Goal: Task Accomplishment & Management: Use online tool/utility

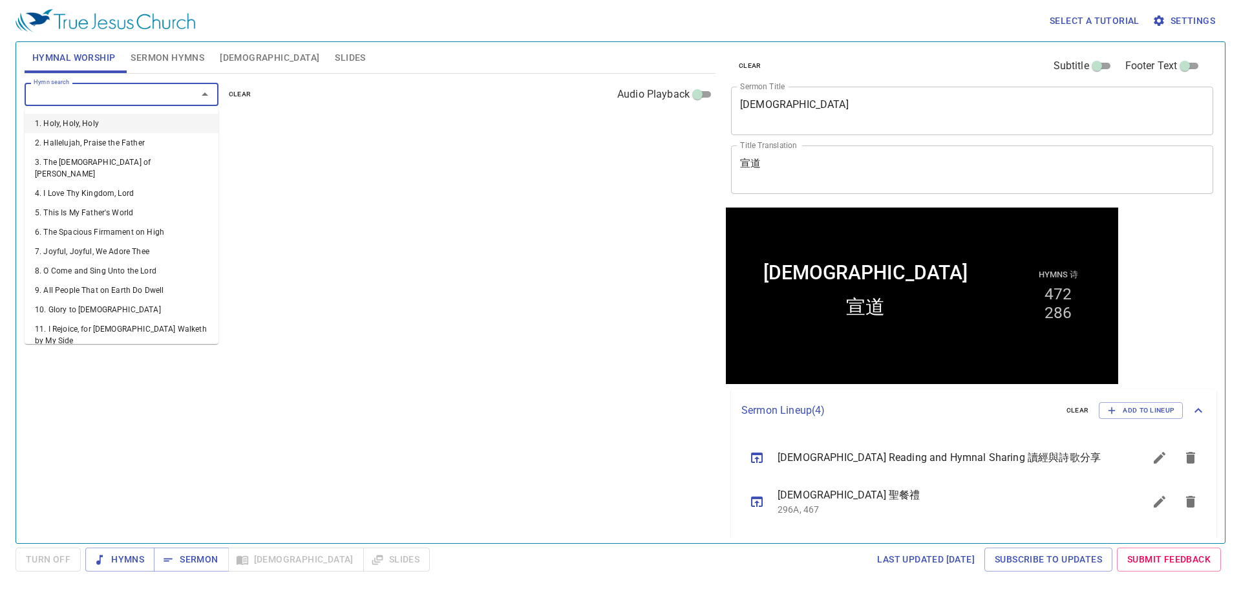
click at [40, 94] on input "Hymn search" at bounding box center [102, 94] width 148 height 15
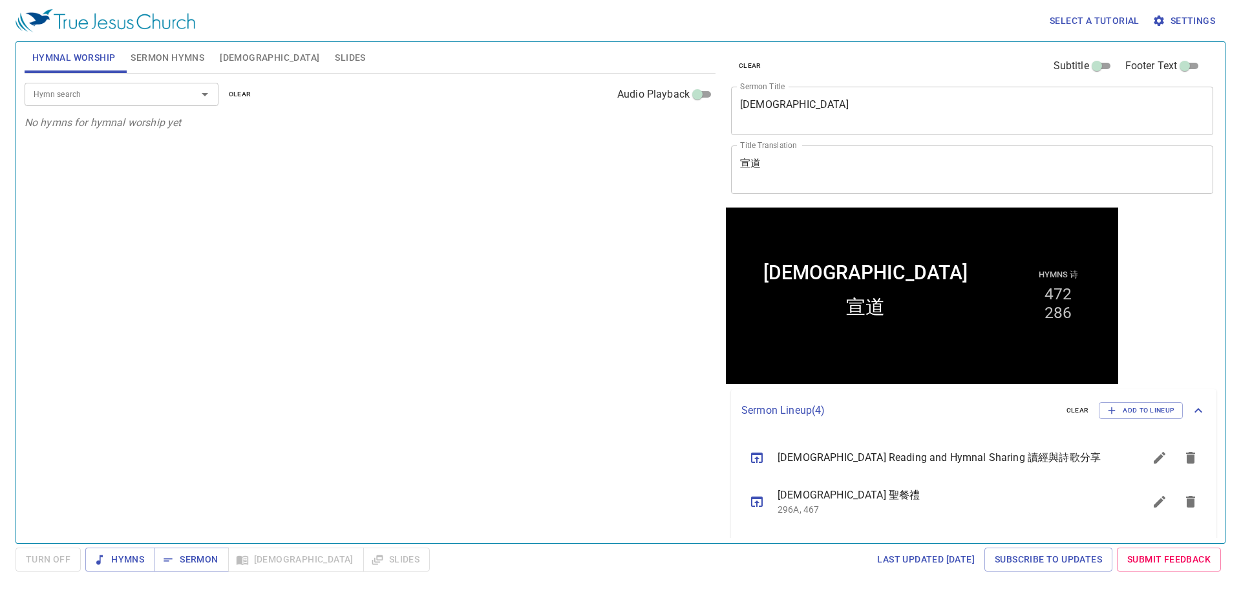
click at [40, 94] on input "Hymn search" at bounding box center [102, 94] width 148 height 15
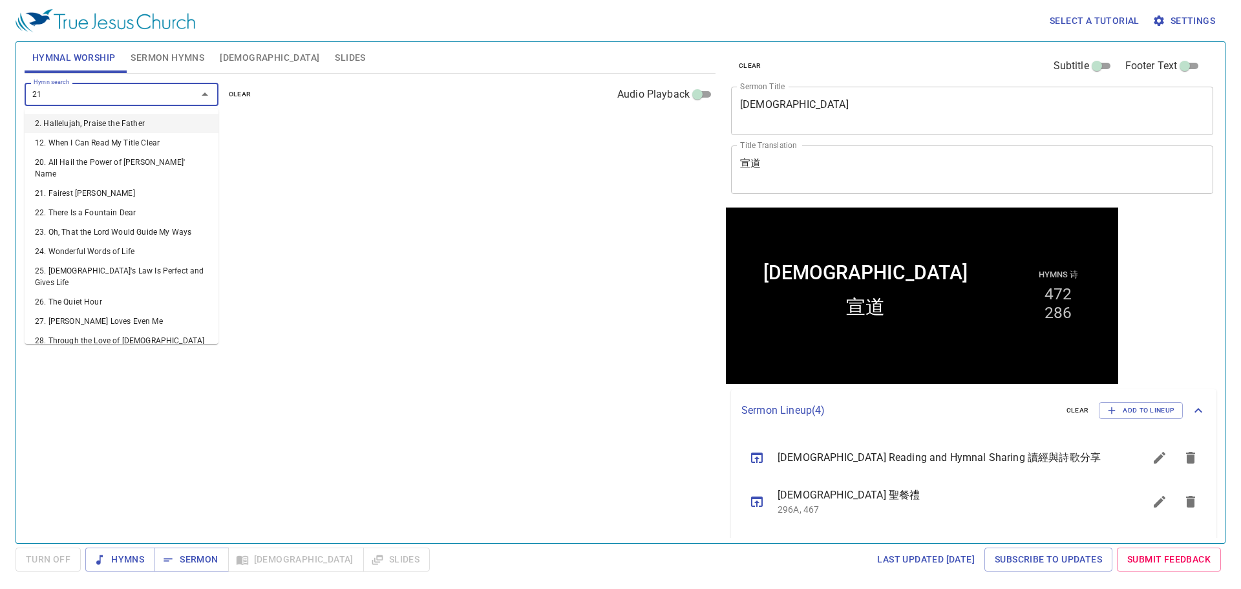
type input "212"
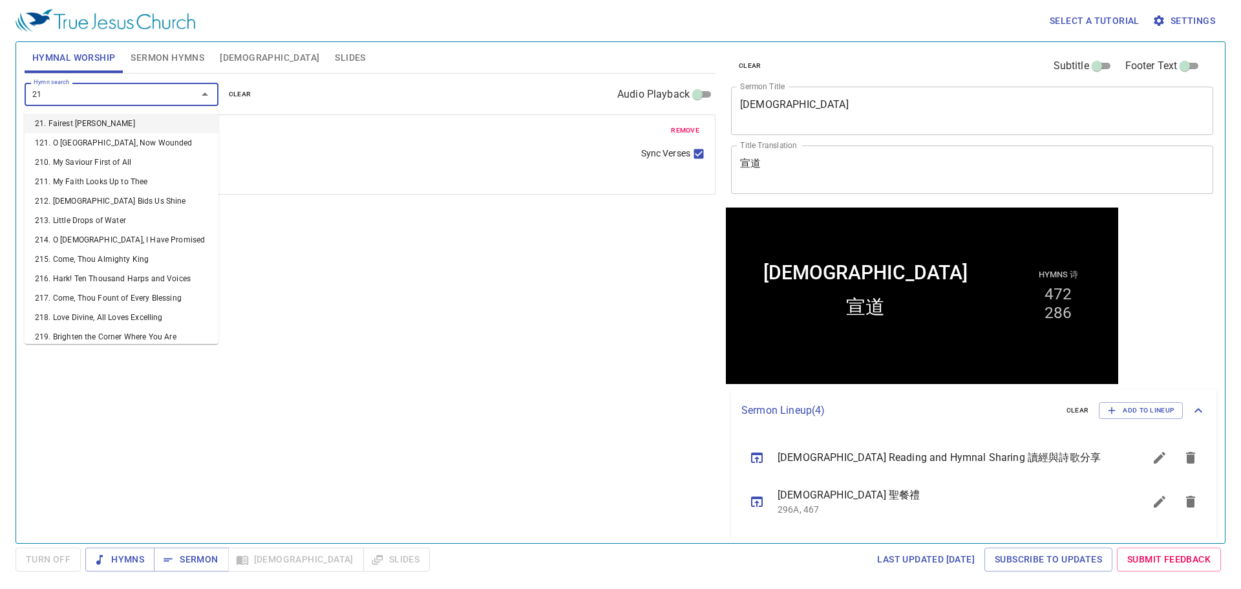
type input "219"
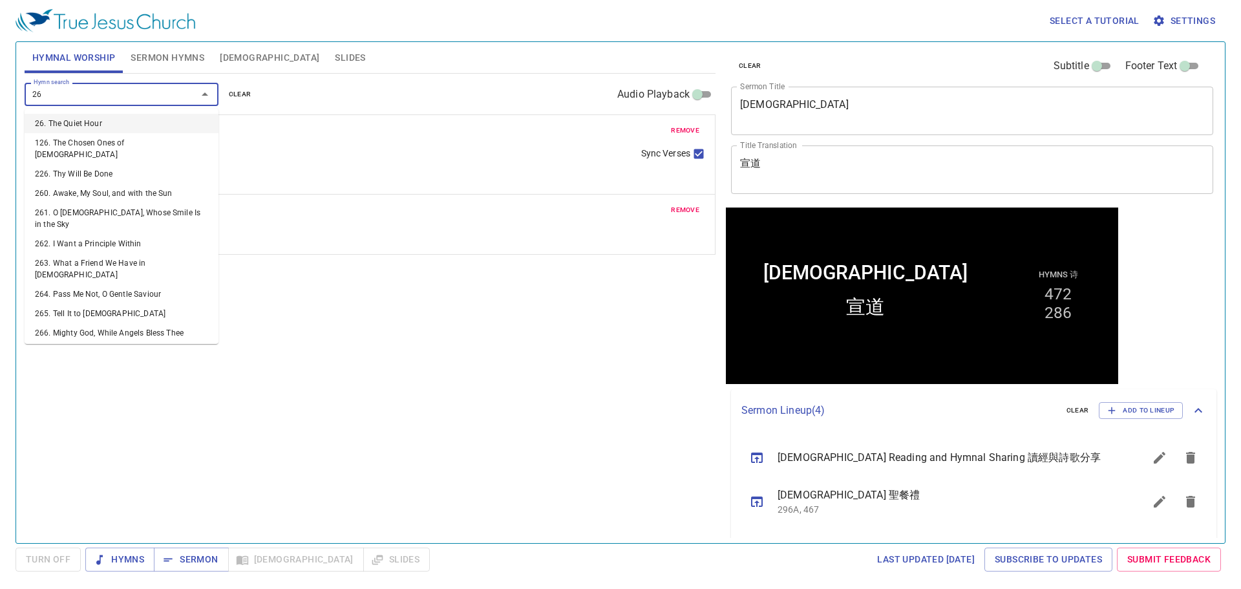
type input "263"
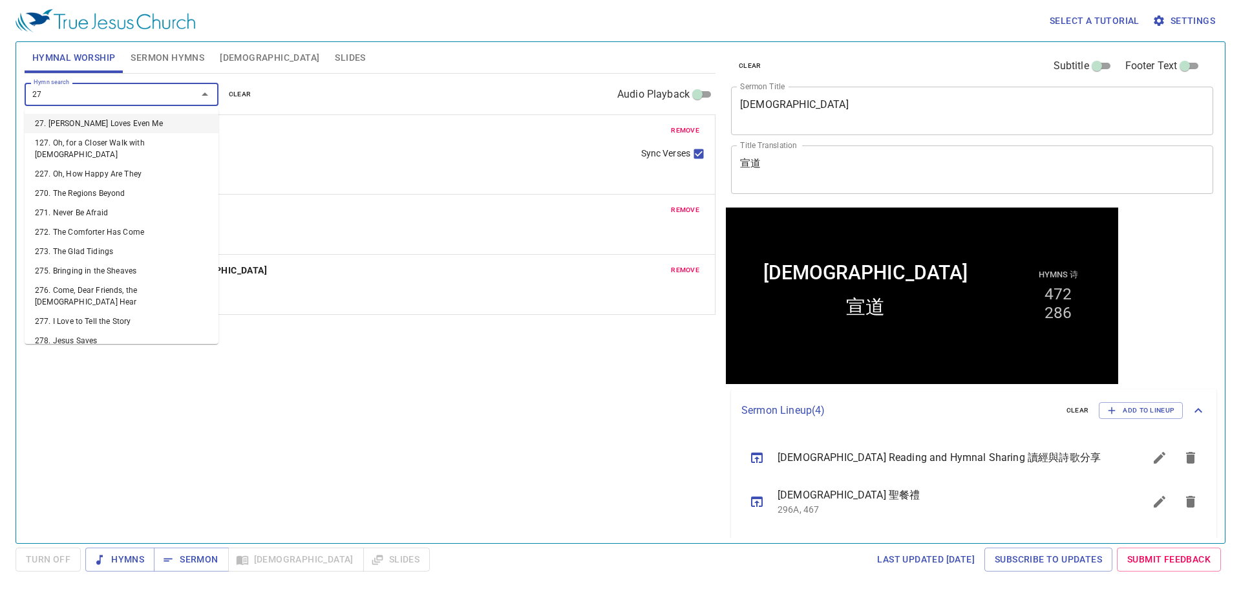
type input "271"
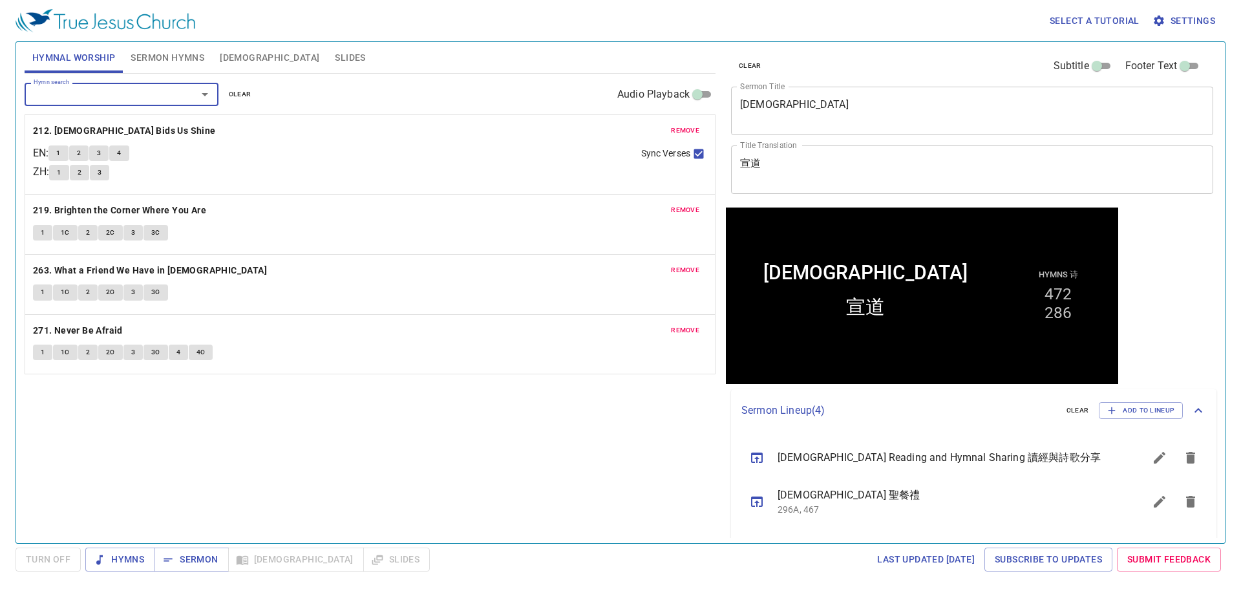
click at [173, 60] on span "Sermon Hymns" at bounding box center [168, 58] width 74 height 16
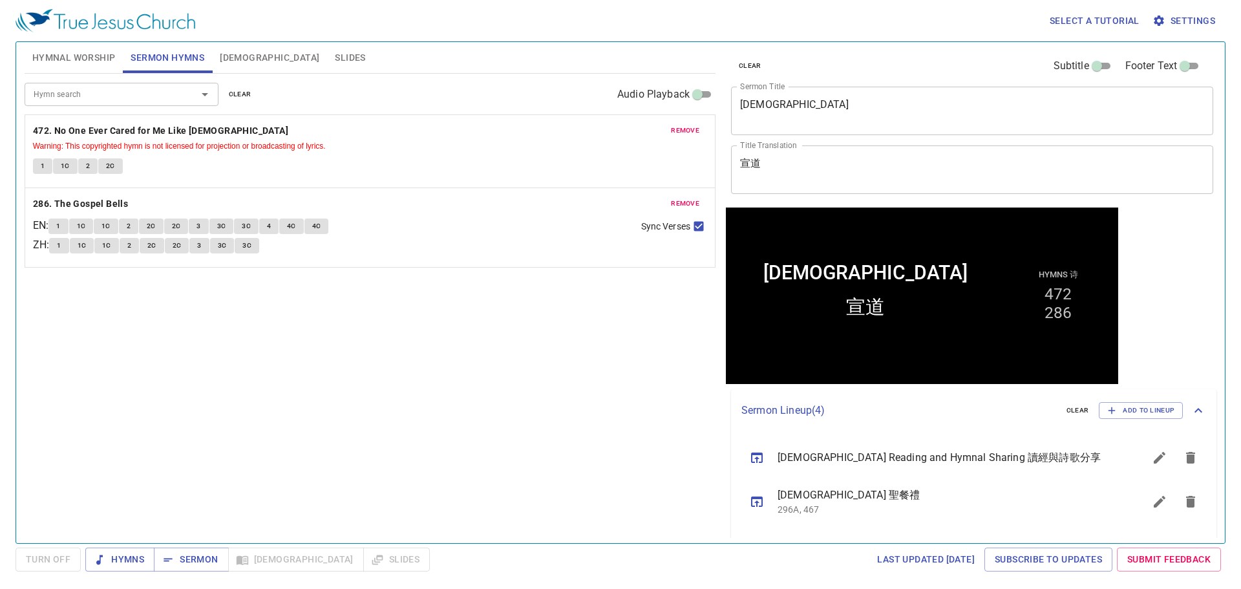
click at [412, 343] on div "Hymn search Hymn search clear Audio Playback remove 472. No One Ever Cared for …" at bounding box center [370, 303] width 691 height 458
click at [248, 92] on span "clear" at bounding box center [240, 95] width 23 height 12
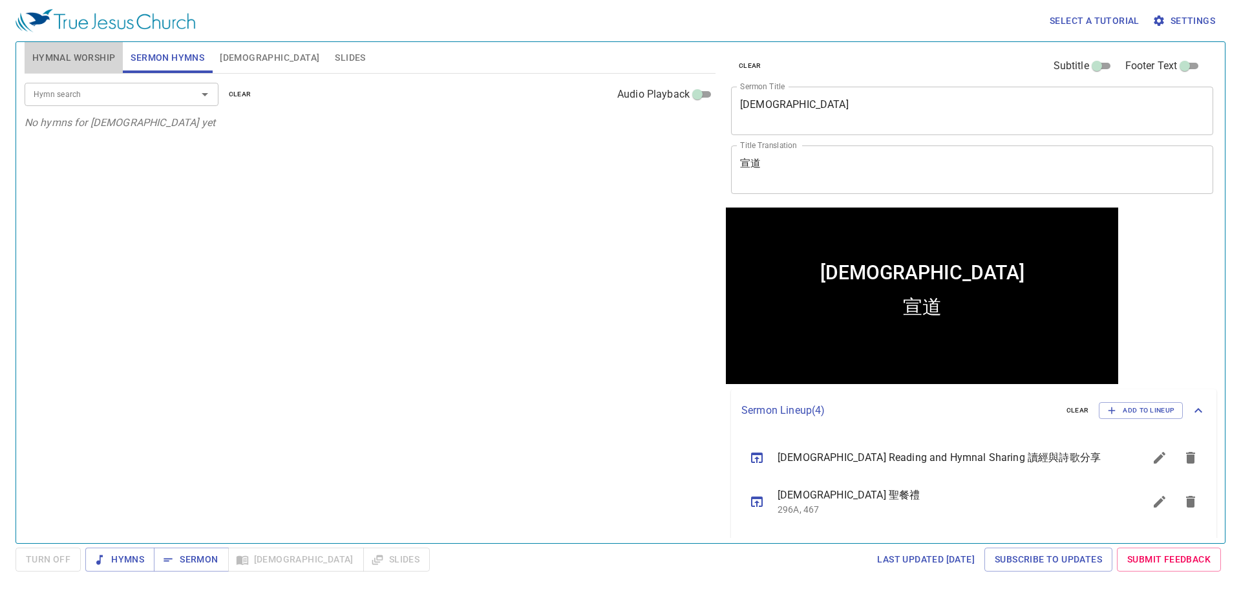
click at [94, 60] on span "Hymnal Worship" at bounding box center [73, 58] width 83 height 16
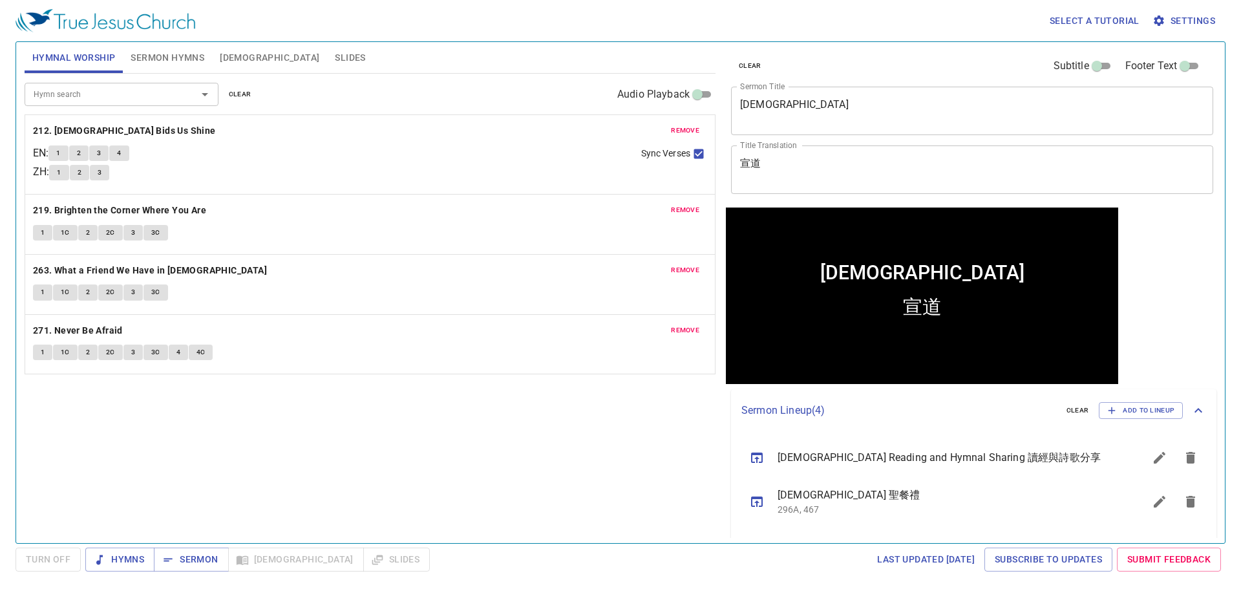
drag, startPoint x: 192, startPoint y: 53, endPoint x: 186, endPoint y: 55, distance: 6.8
click at [191, 53] on span "Sermon Hymns" at bounding box center [168, 58] width 74 height 16
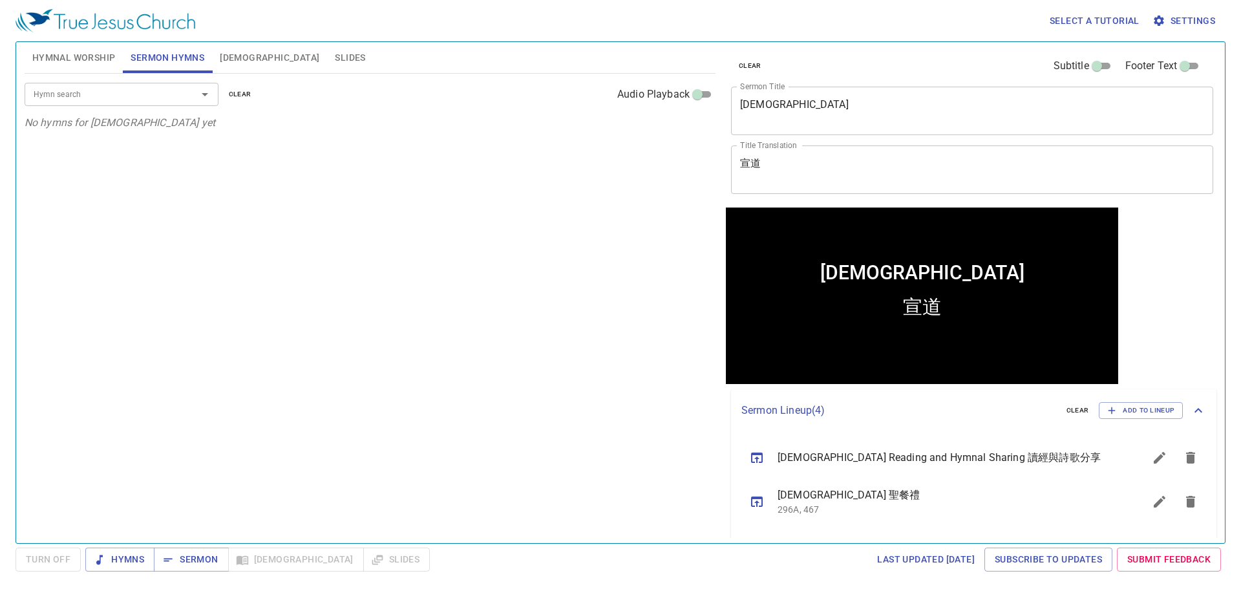
click at [797, 127] on div "Evangelism x Sermon Title" at bounding box center [972, 111] width 482 height 48
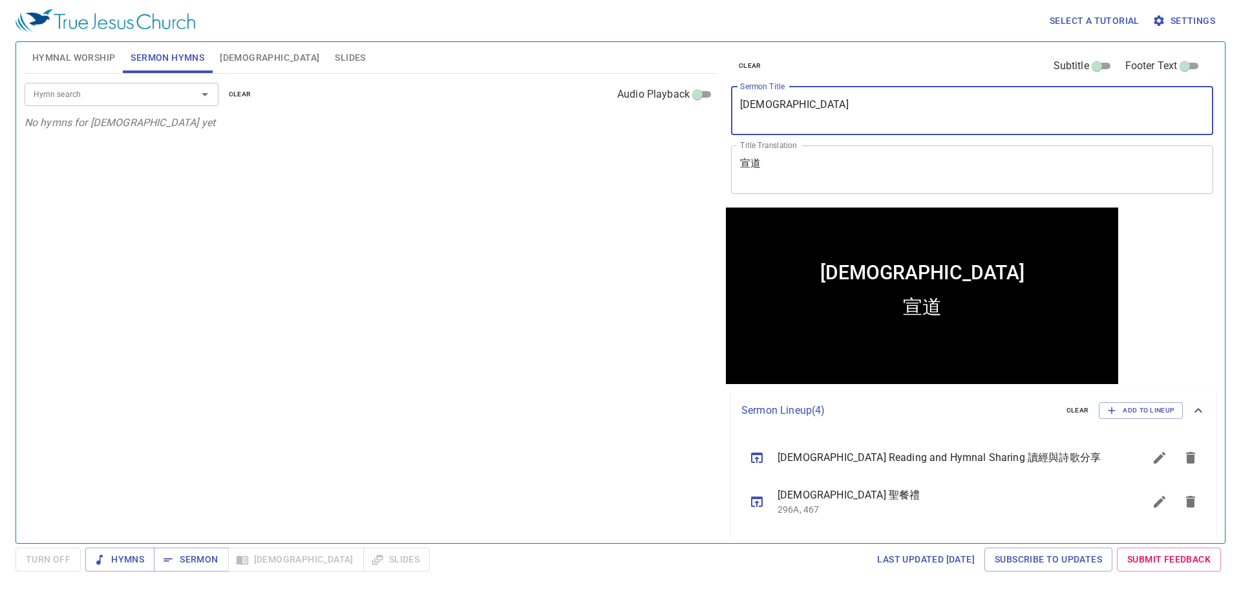
paste textarea "Morning Prayer 早祷会"
click at [817, 103] on textarea "Morning Prayer 早祷会" at bounding box center [972, 110] width 464 height 25
type textarea "Morning Prayer"
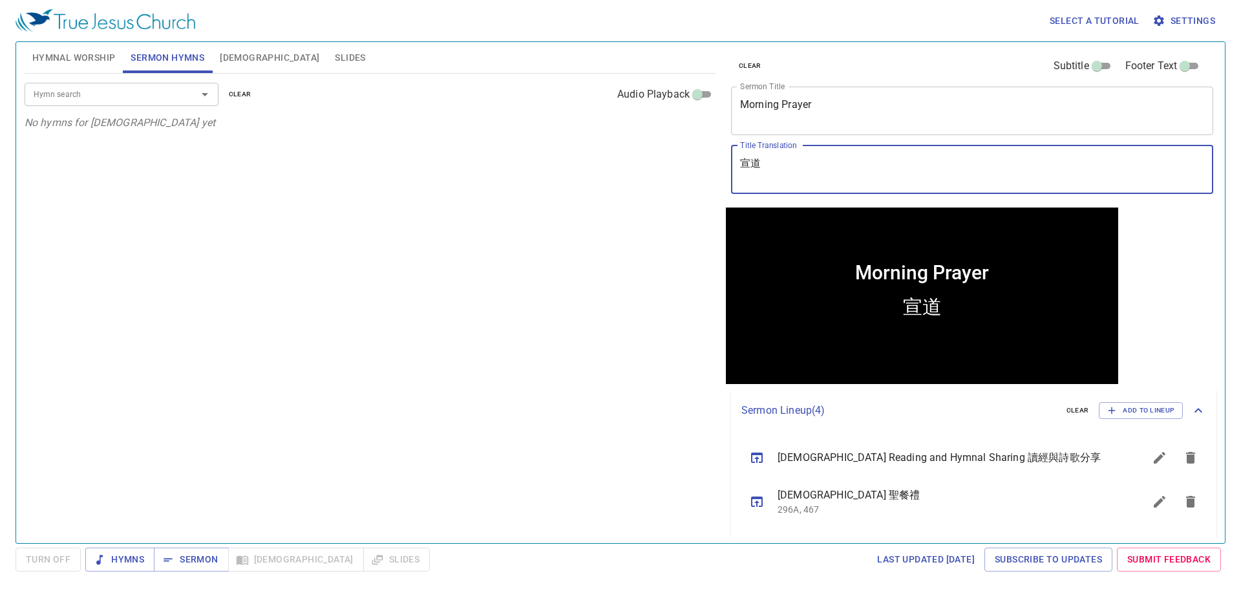
paste textarea "[DEMOGRAPHIC_DATA]"
type textarea "[DEMOGRAPHIC_DATA]"
click at [658, 254] on div "Hymn search Hymn search clear Audio Playback No hymns for sermon yet" at bounding box center [370, 303] width 691 height 458
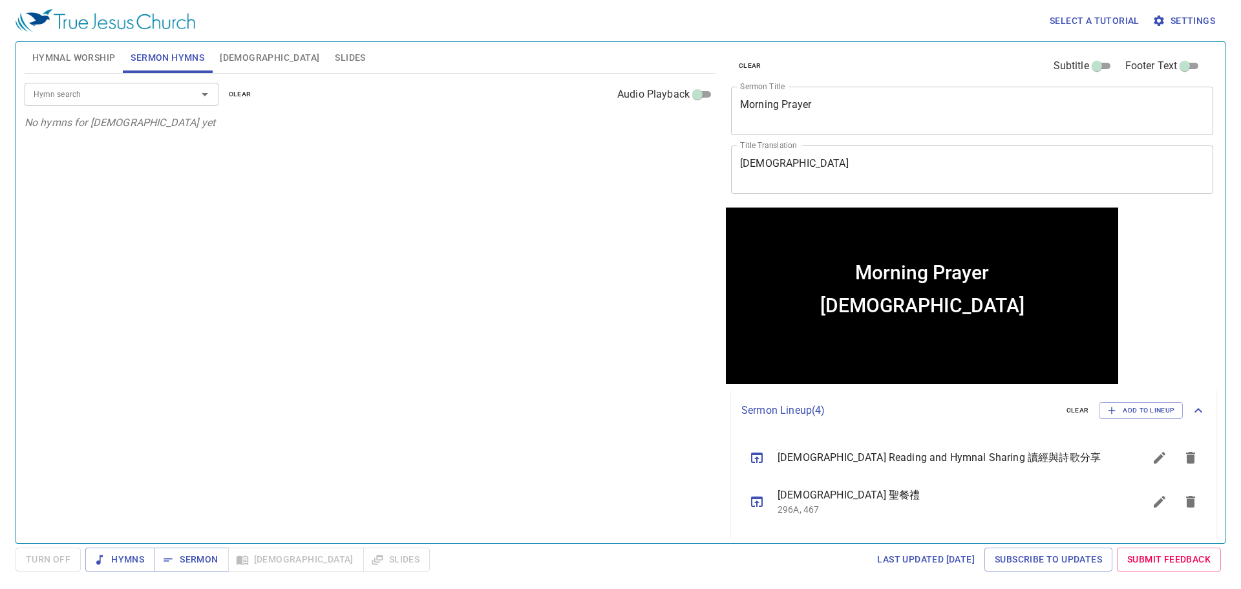
click at [491, 374] on div "Hymn search Hymn search clear Audio Playback No hymns for sermon yet" at bounding box center [370, 303] width 691 height 458
click at [196, 558] on span "Sermon" at bounding box center [191, 560] width 54 height 16
click at [359, 225] on div "Hymn search Hymn search clear Audio Playback No hymns for sermon yet" at bounding box center [370, 303] width 691 height 458
click at [131, 559] on span "Hymns" at bounding box center [120, 560] width 48 height 16
drag, startPoint x: 89, startPoint y: 56, endPoint x: 100, endPoint y: 74, distance: 21.5
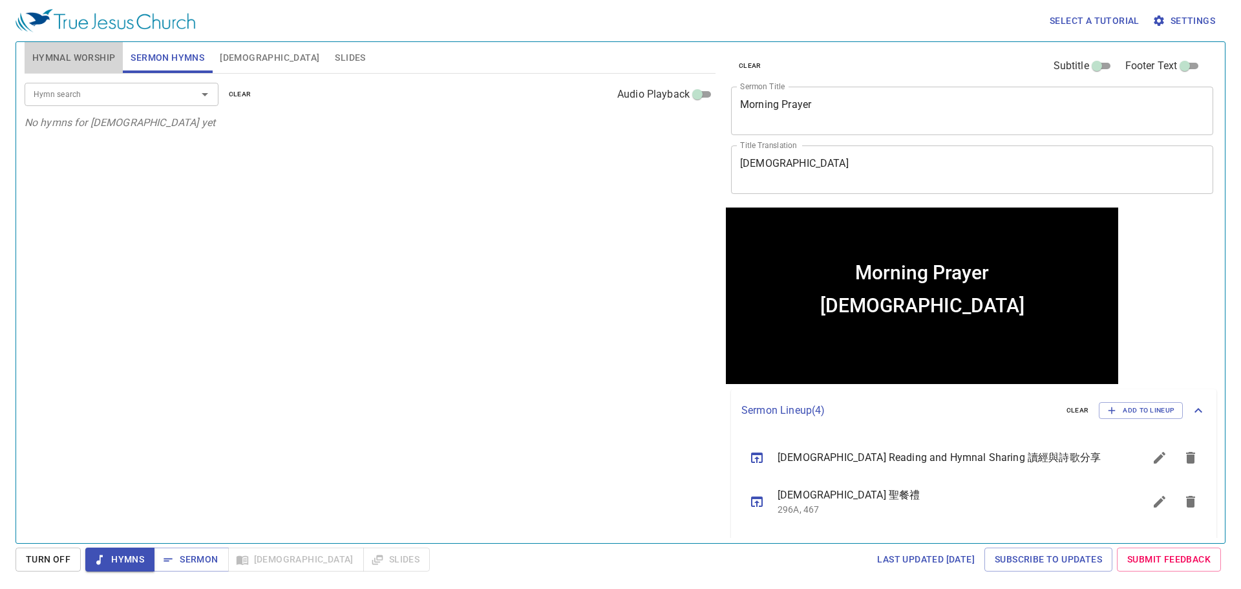
click at [88, 56] on span "Hymnal Worship" at bounding box center [73, 58] width 83 height 16
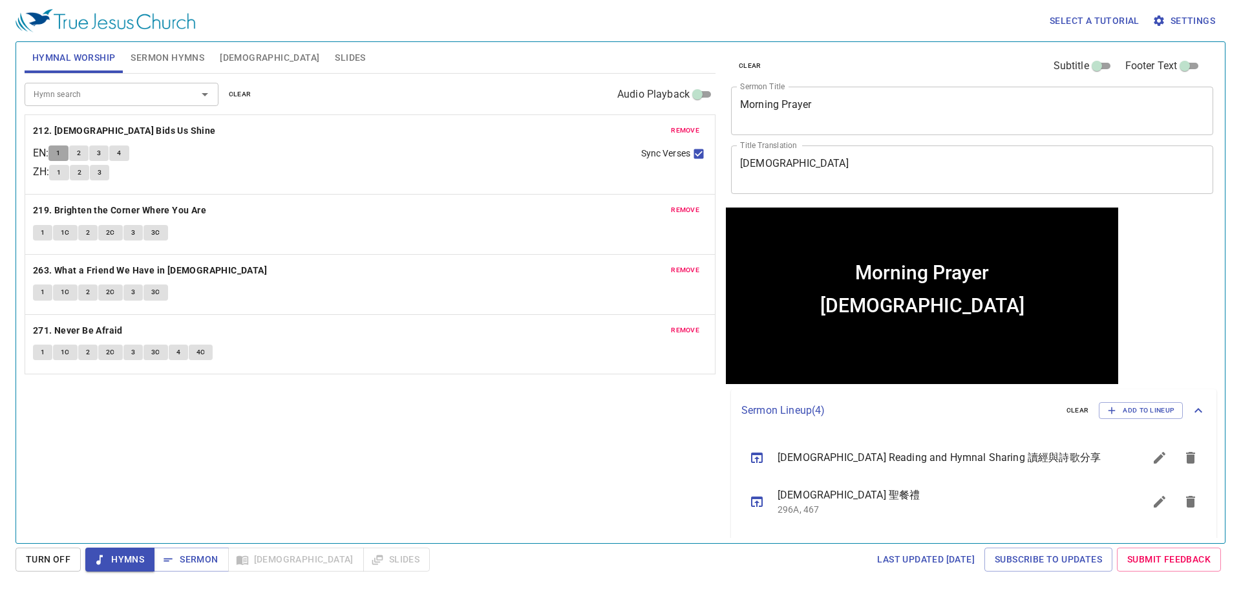
click at [58, 154] on button "1" at bounding box center [57, 153] width 19 height 16
click at [81, 154] on span "2" at bounding box center [79, 153] width 4 height 12
click at [107, 153] on button "3" at bounding box center [98, 153] width 19 height 16
click at [335, 52] on span "Slides" at bounding box center [350, 58] width 30 height 16
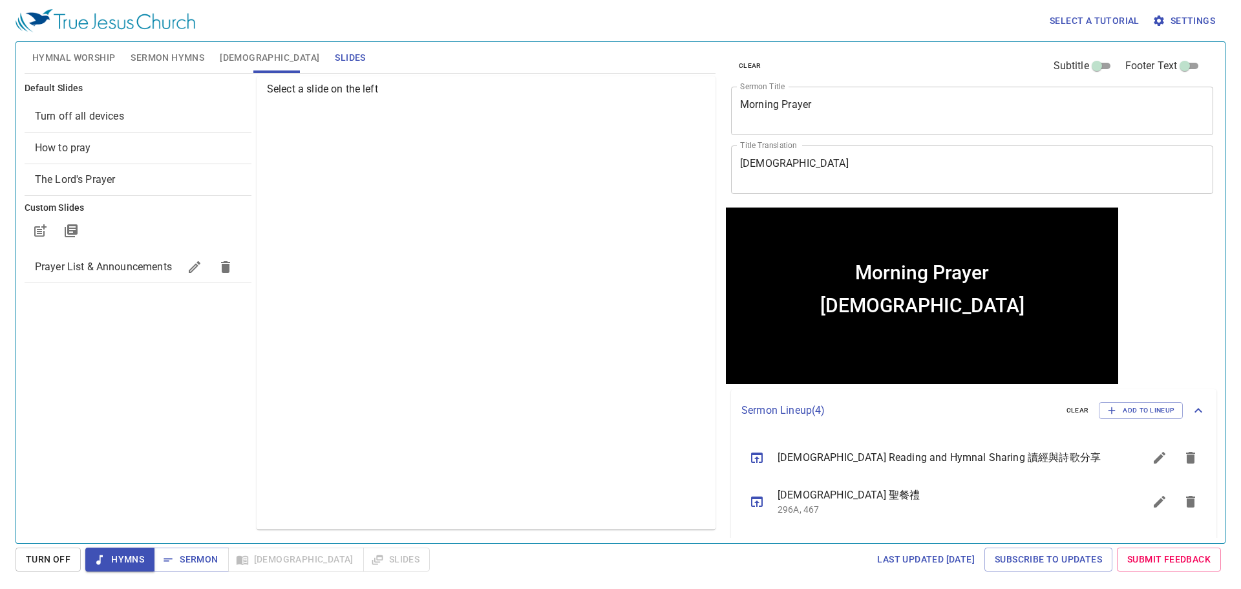
click at [105, 267] on span "Prayer List & Announcements" at bounding box center [103, 267] width 137 height 12
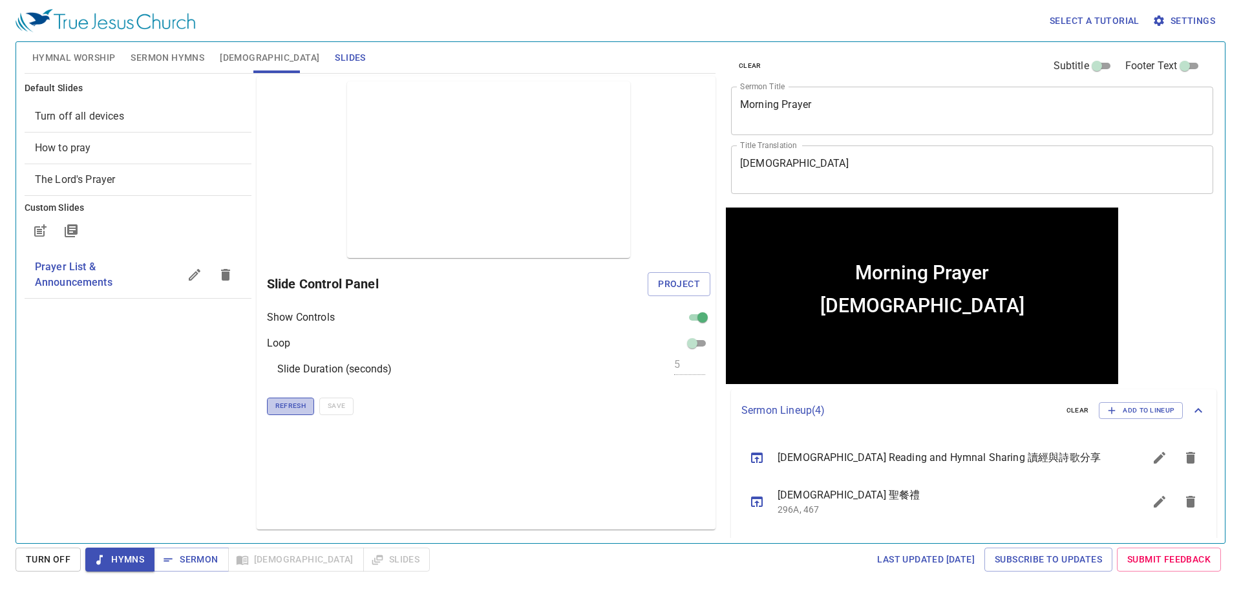
click at [275, 407] on span "Refresh" at bounding box center [290, 406] width 30 height 12
click at [74, 63] on span "Hymnal Worship" at bounding box center [73, 58] width 83 height 16
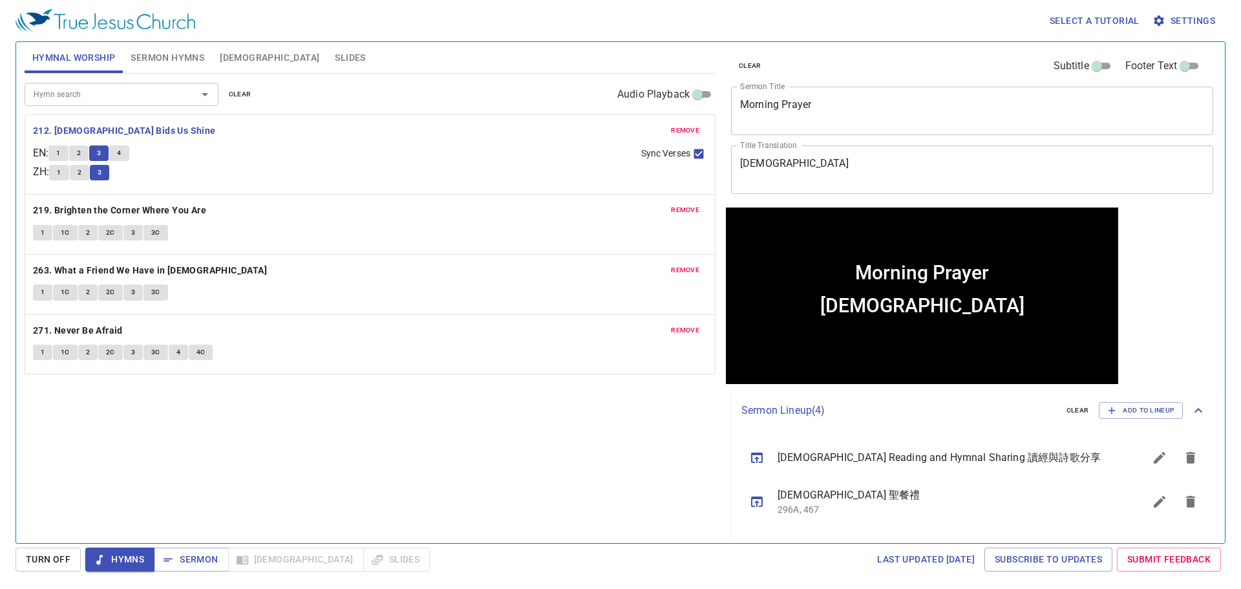
click at [121, 152] on span "4" at bounding box center [119, 153] width 4 height 12
click at [43, 232] on span "1" at bounding box center [43, 233] width 4 height 12
click at [290, 486] on div "Hymn search Hymn search clear Audio Playback remove 212. Jesus Bids Us Shine EN…" at bounding box center [370, 303] width 691 height 458
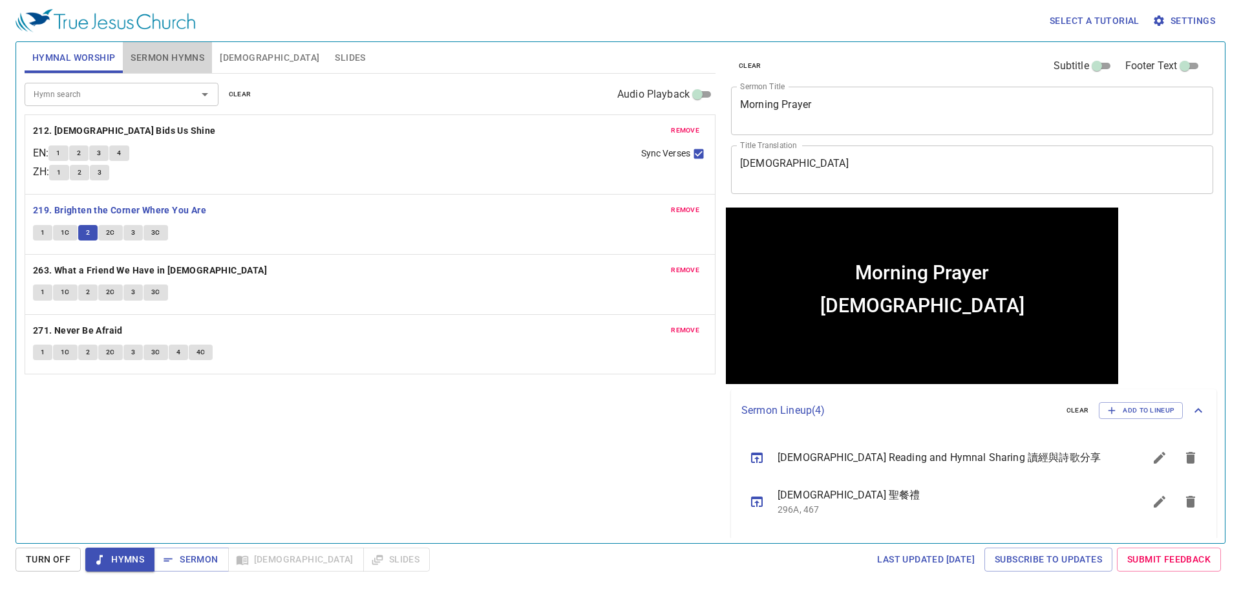
click at [155, 65] on span "Sermon Hymns" at bounding box center [168, 58] width 74 height 16
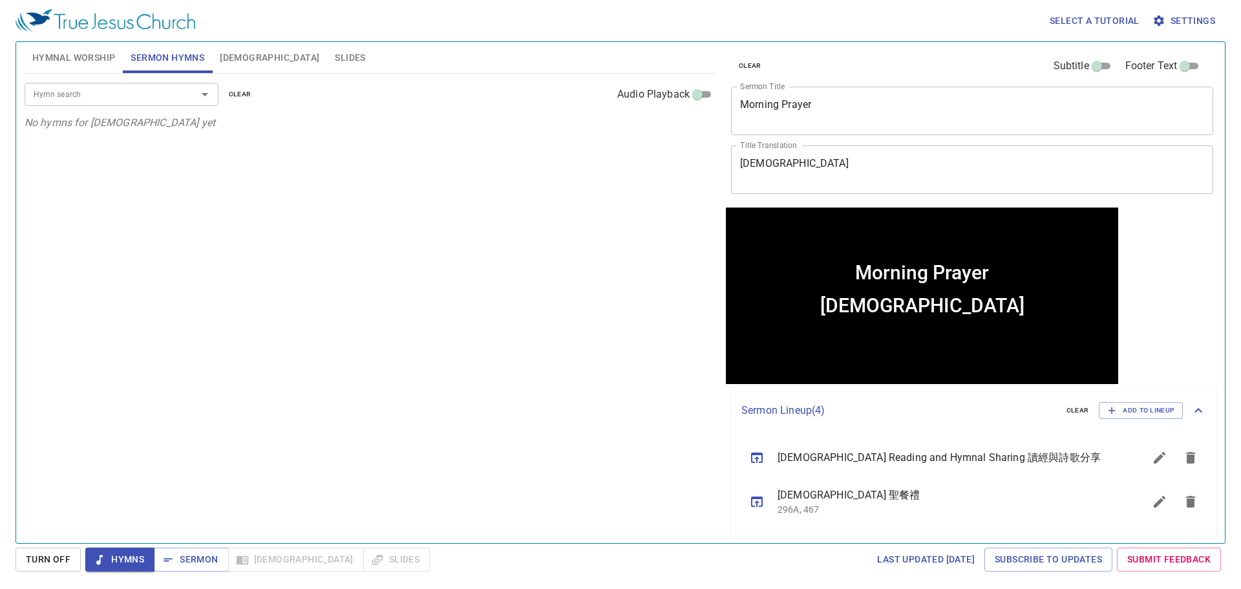
click at [78, 62] on span "Hymnal Worship" at bounding box center [73, 58] width 83 height 16
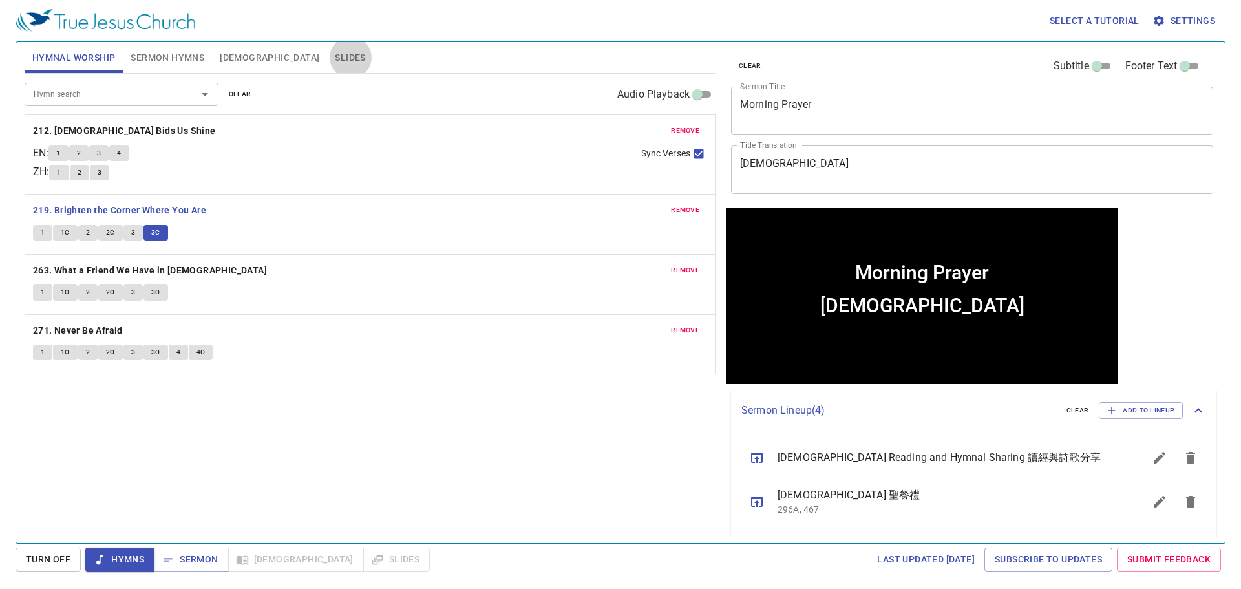
click at [177, 59] on span "Sermon Hymns" at bounding box center [168, 58] width 74 height 16
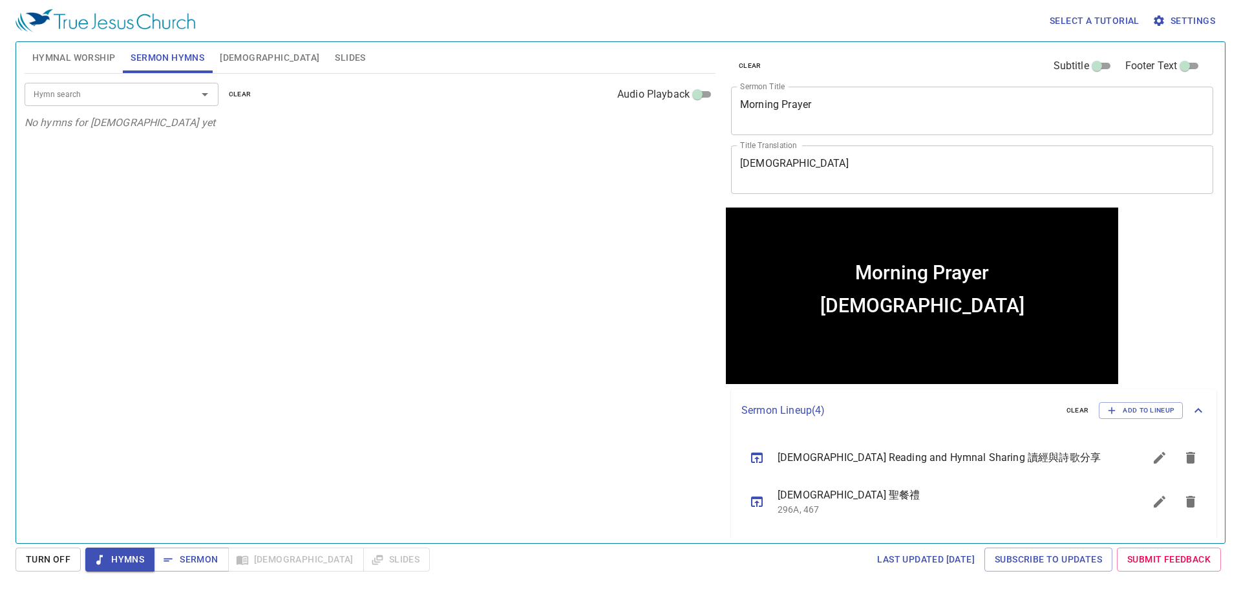
drag, startPoint x: 61, startPoint y: 56, endPoint x: 187, endPoint y: 48, distance: 127.0
click at [187, 48] on div "Hymnal Worship Sermon Hymns Bible Slides" at bounding box center [370, 57] width 691 height 31
click at [187, 48] on button "Sermon Hymns" at bounding box center [167, 57] width 89 height 31
click at [154, 105] on div "Hymn search" at bounding box center [122, 94] width 194 height 23
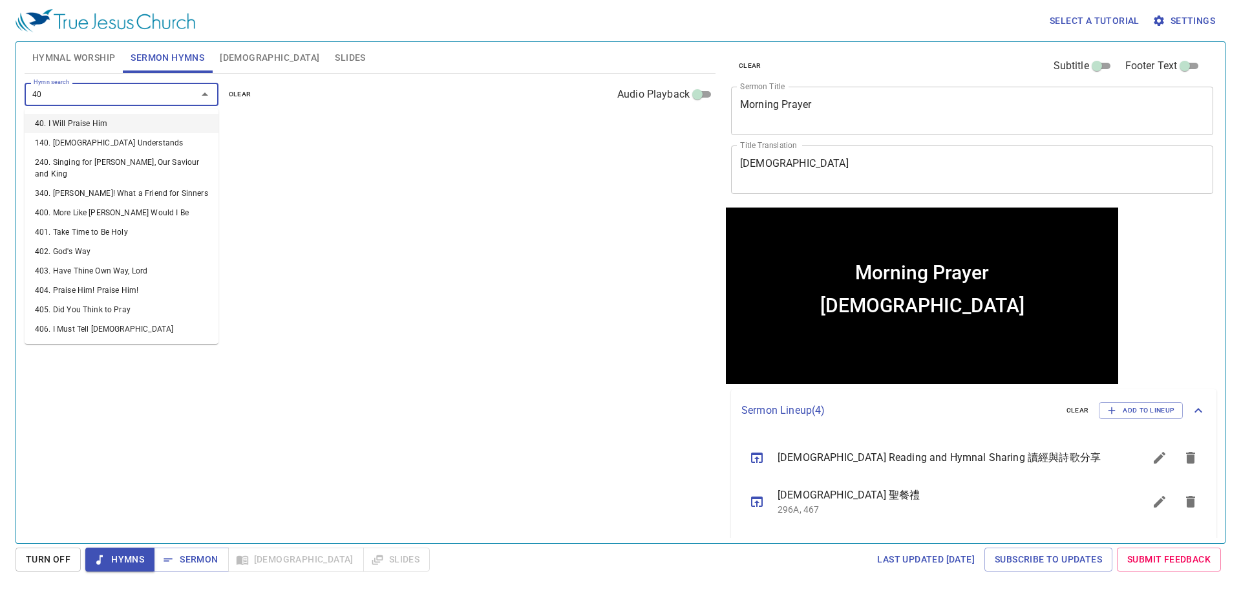
type input "405"
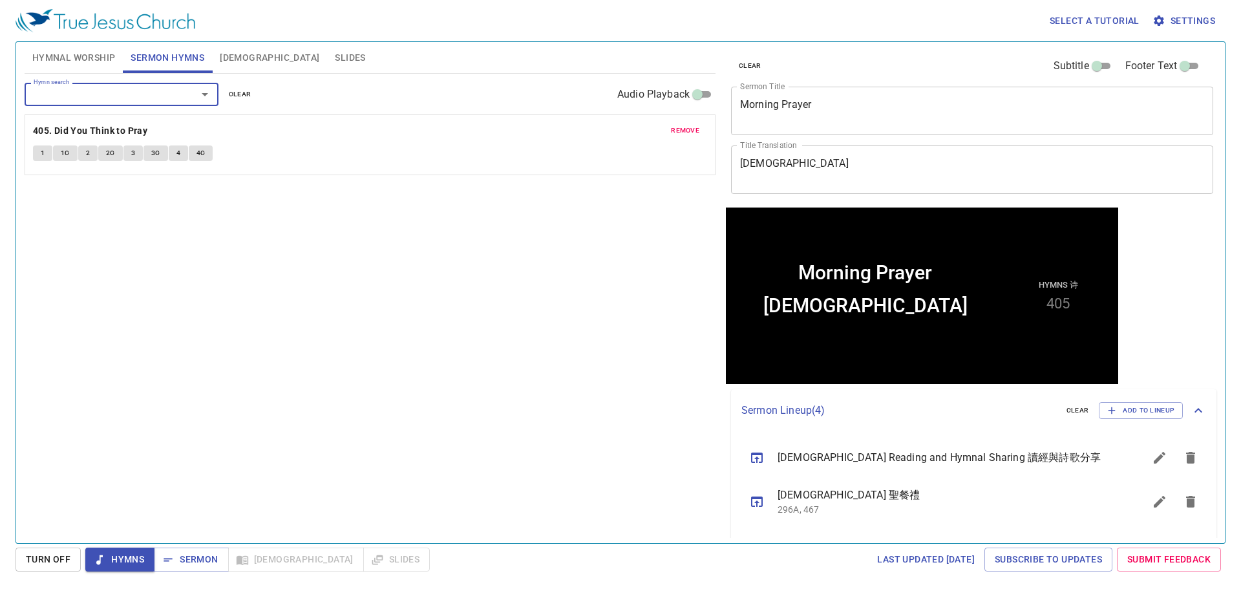
click at [198, 195] on div "Hymn search Hymn search clear Audio Playback remove 405. Did You Think to Pray …" at bounding box center [370, 303] width 691 height 458
click at [41, 155] on span "1" at bounding box center [43, 153] width 4 height 12
click at [98, 59] on span "Hymnal Worship" at bounding box center [73, 58] width 83 height 16
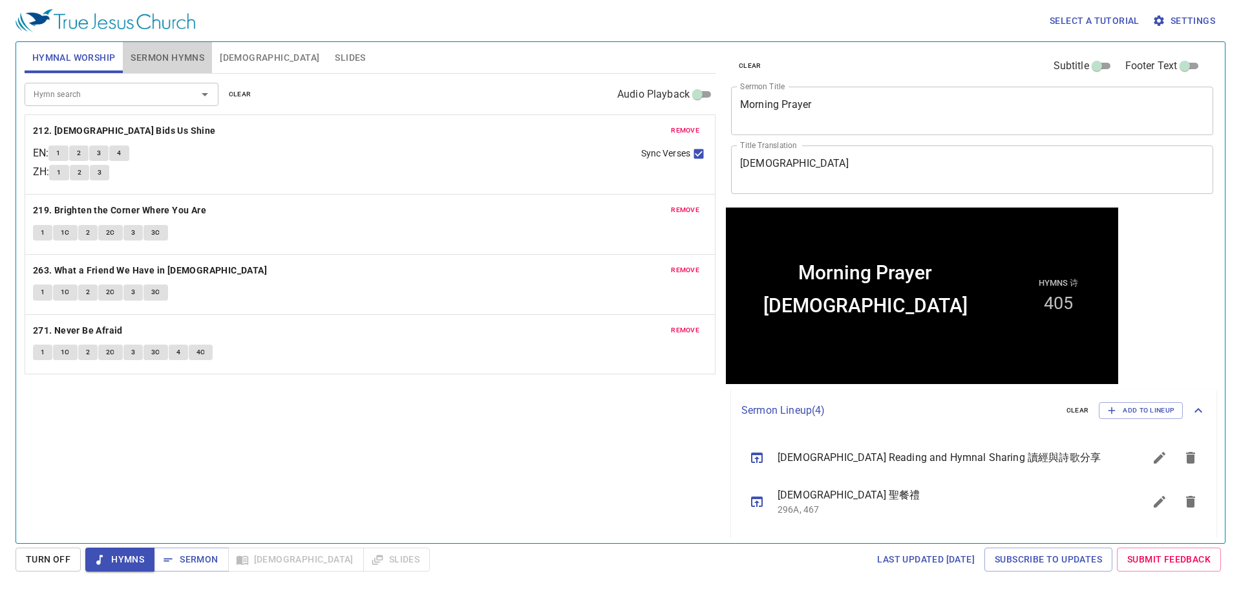
click at [158, 71] on button "Sermon Hymns" at bounding box center [167, 57] width 89 height 31
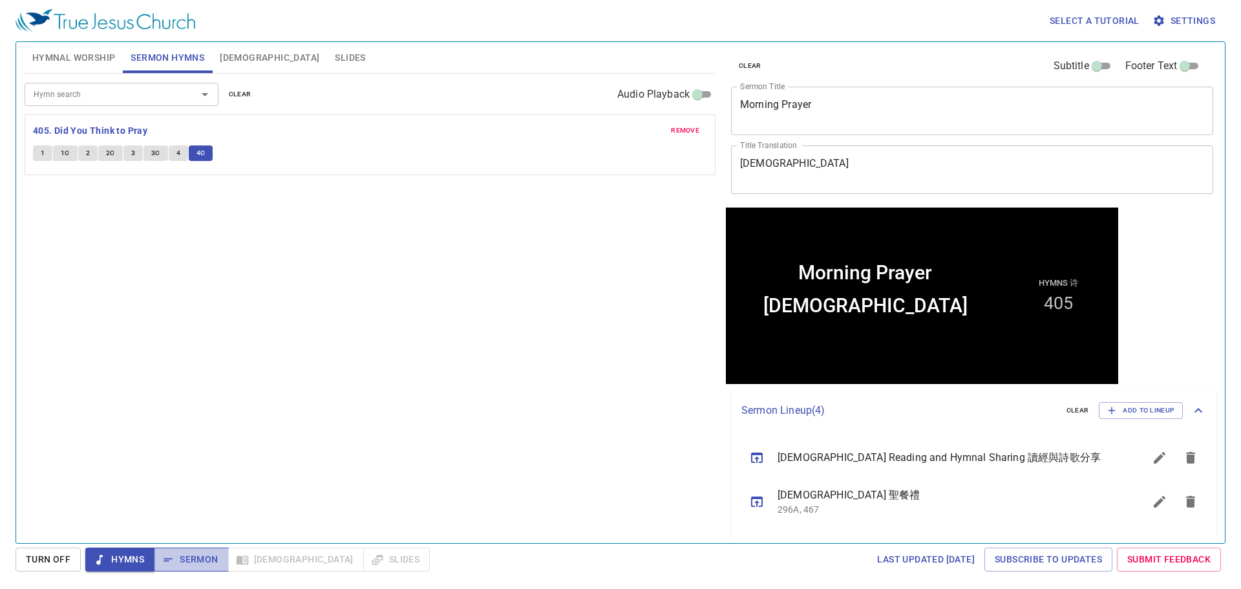
click at [218, 564] on button "Sermon" at bounding box center [191, 560] width 74 height 24
click at [270, 420] on div "Hymn search Hymn search clear Audio Playback remove 405. Did You Think to Pray …" at bounding box center [370, 303] width 691 height 458
click at [220, 50] on span "[DEMOGRAPHIC_DATA]" at bounding box center [270, 58] width 100 height 16
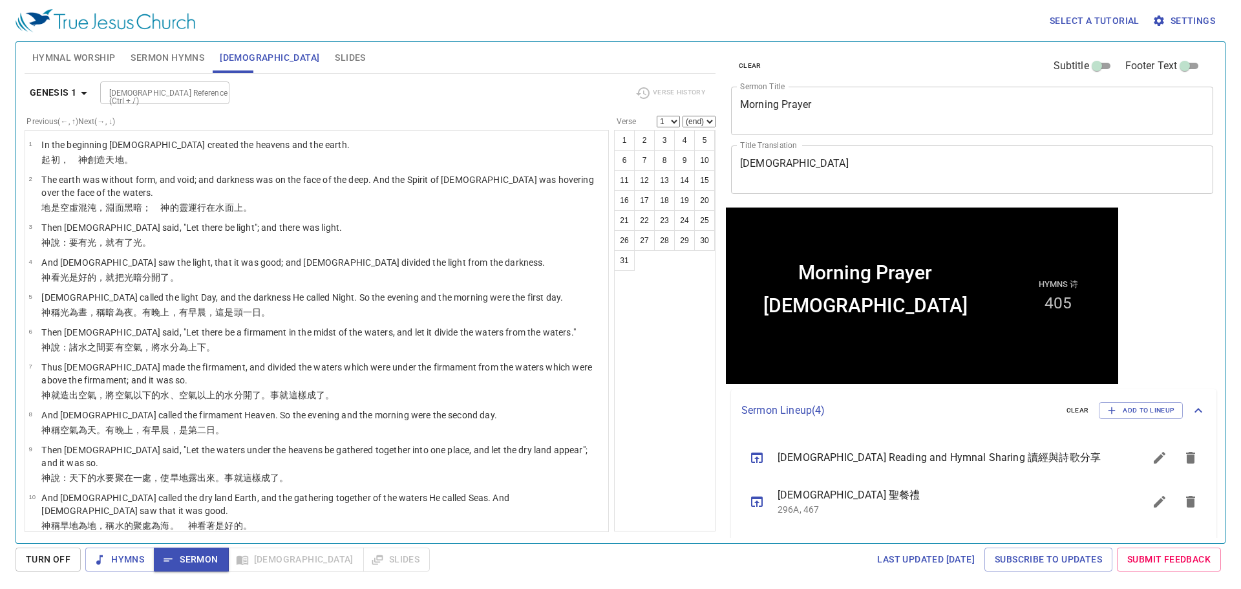
click at [260, 107] on div "Genesis 1 Bible Reference (Ctrl + /) Bible Reference (Ctrl + /) Verse History" at bounding box center [370, 98] width 691 height 36
click at [266, 107] on div "Genesis 1 Bible Reference (Ctrl + /) Bible Reference (Ctrl + /) Verse History" at bounding box center [370, 98] width 691 height 36
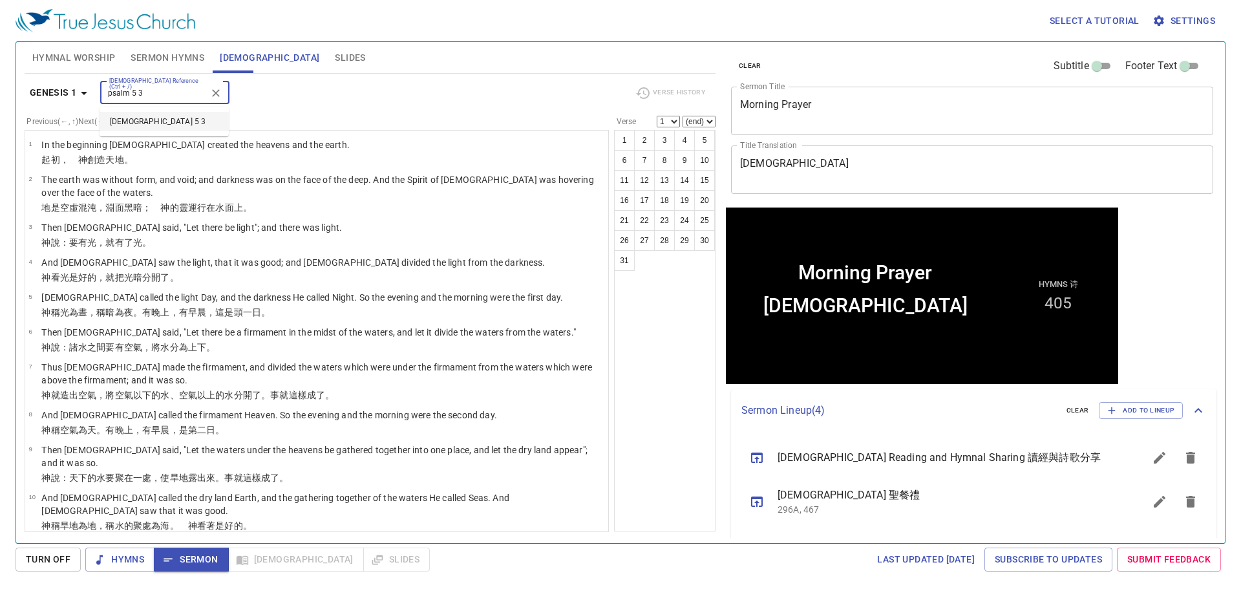
type input "psalm 5 3"
select select "3"
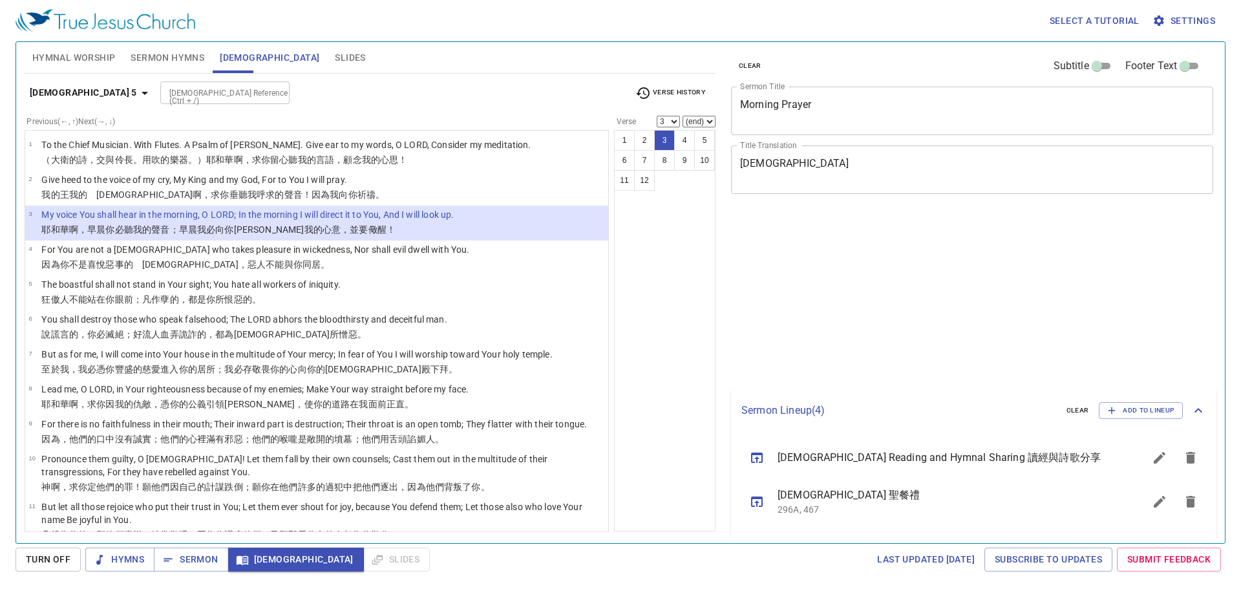
select select "3"
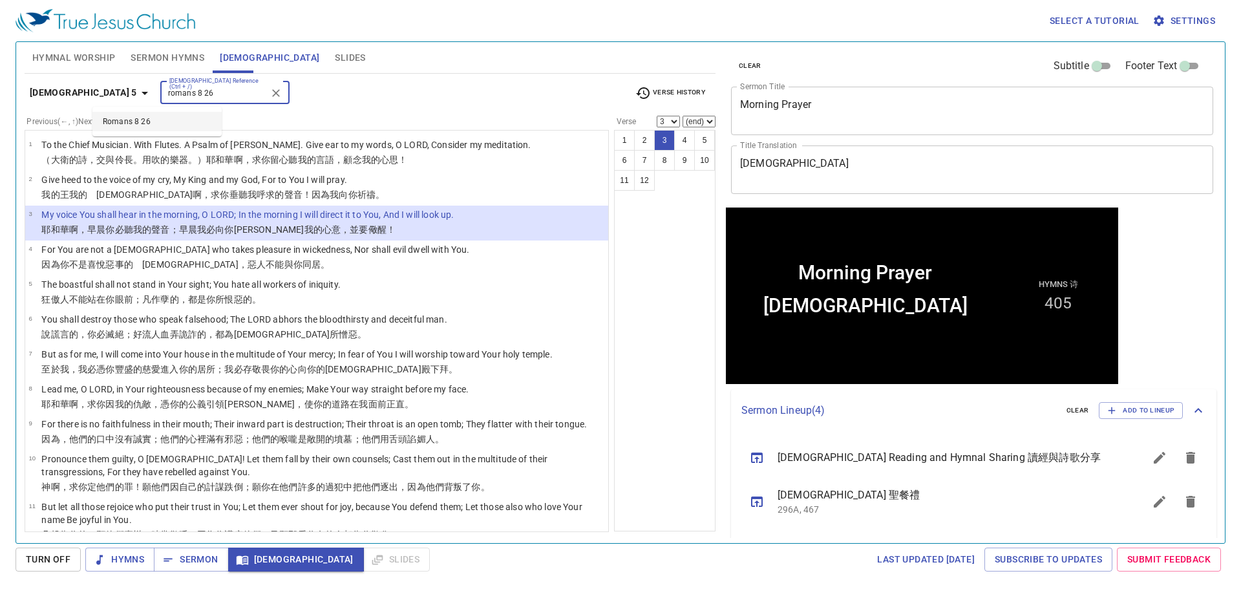
type input "romans 8 26"
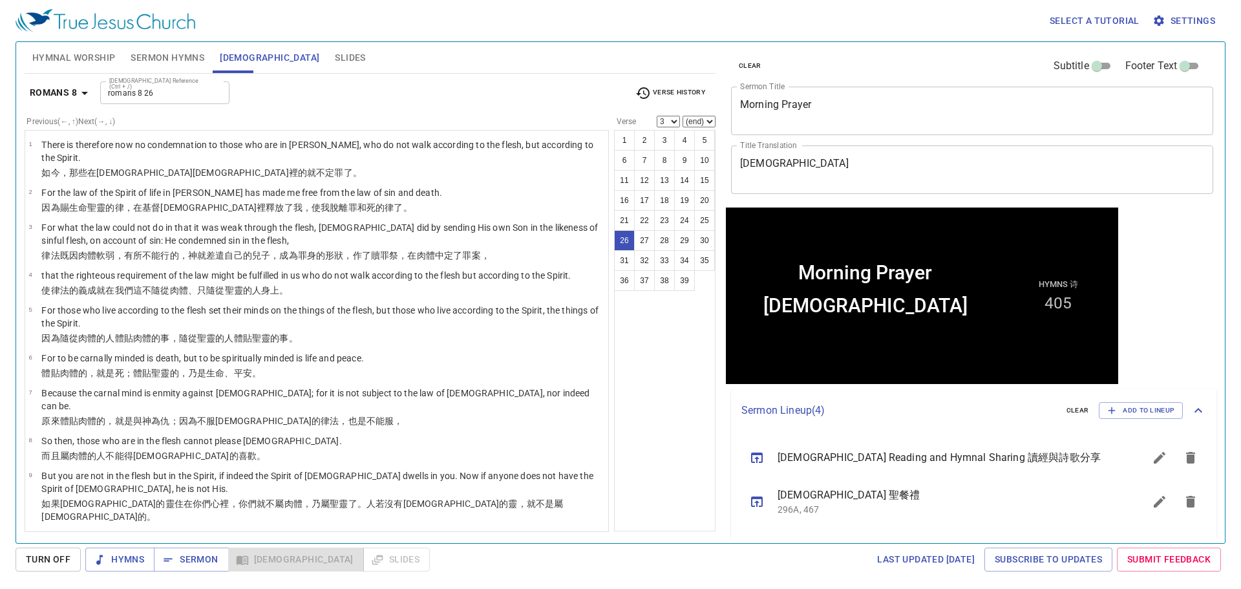
select select "26"
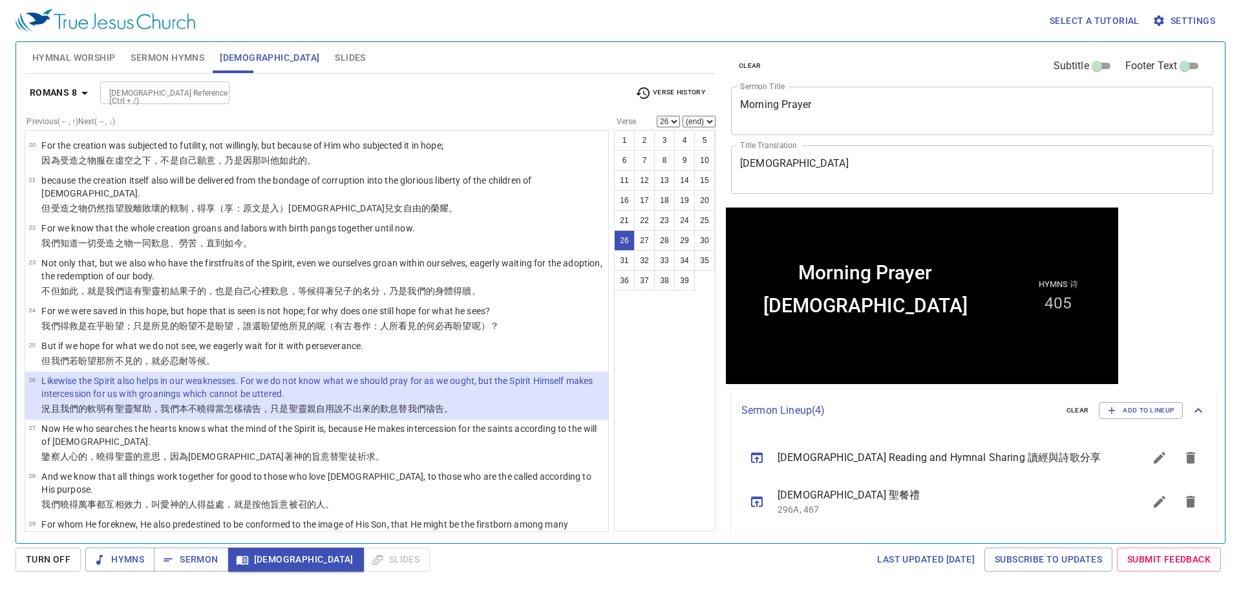
click at [699, 114] on div "Romans 8 Bible Reference (Ctrl + /) Bible Reference (Ctrl + /) Verse History" at bounding box center [370, 98] width 691 height 36
click at [709, 127] on div "1 2 3 4 5 6 7 8 9 10 11 12 13 14 15 16 17 18 19 20 21 22 23 24 25 26 27 28 29 3…" at bounding box center [684, 122] width 61 height 12
click at [690, 122] on select "(end) 27 28 29 30 31 32 33 34 35 36 37 38 39" at bounding box center [699, 122] width 33 height 12
select select "27"
click at [683, 116] on select "(end) 27 28 29 30 31 32 33 34 35 36 37 38 39" at bounding box center [699, 122] width 33 height 12
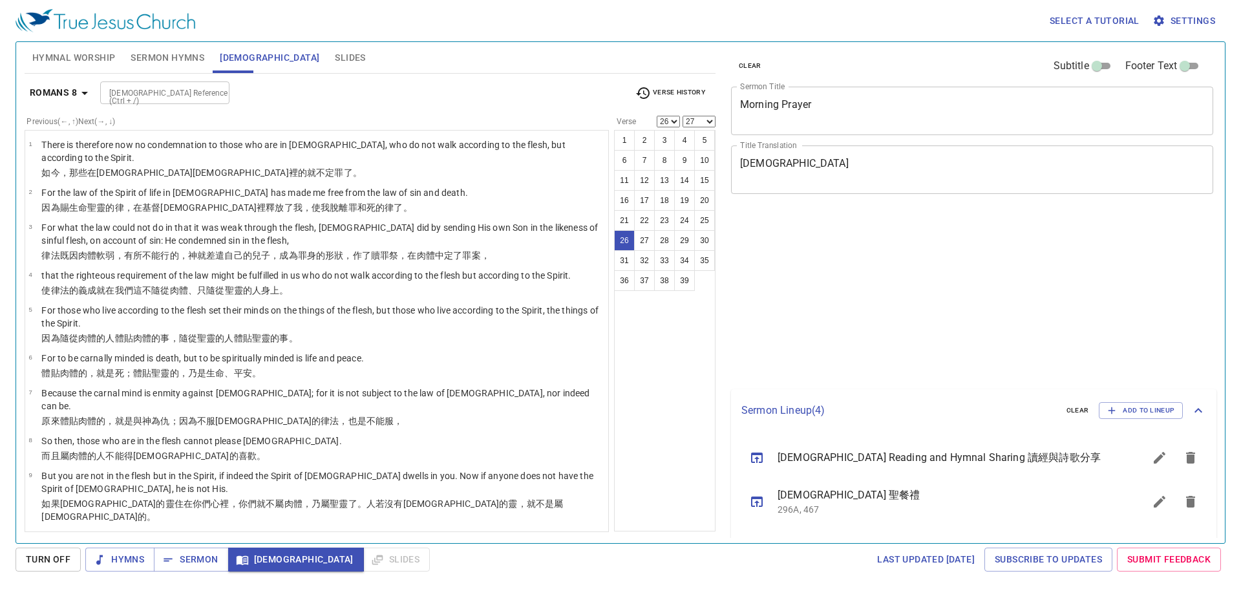
select select "26"
select select "27"
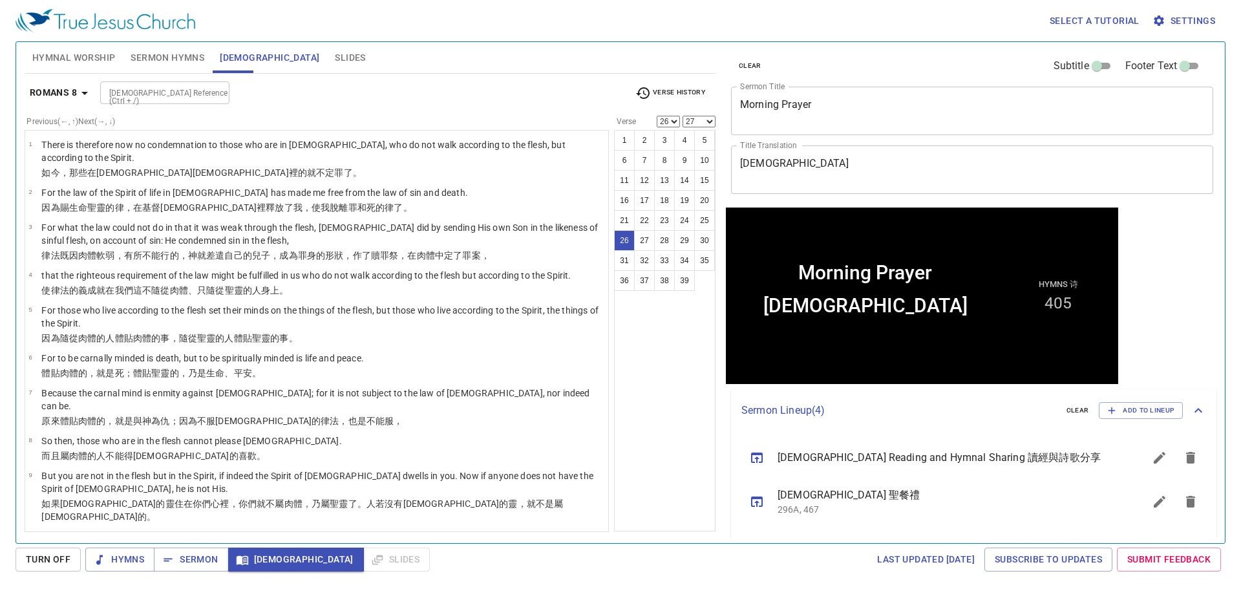
scroll to position [792, 0]
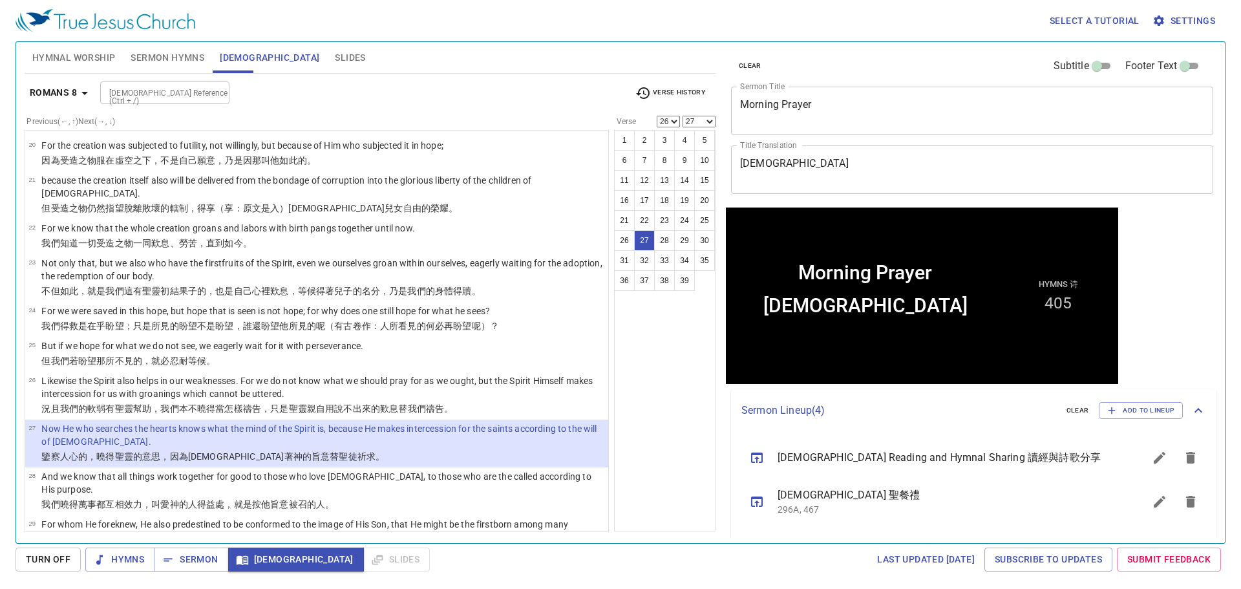
click at [894, 124] on div "Morning Prayer x Sermon Title" at bounding box center [972, 111] width 482 height 48
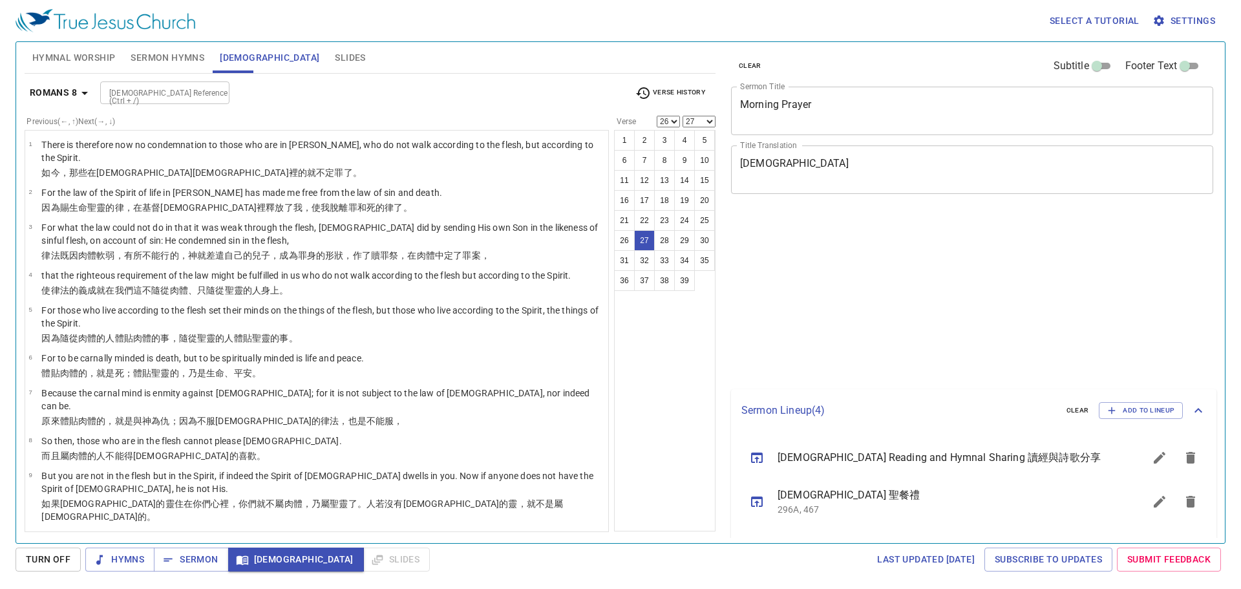
select select "26"
select select "27"
select select "26"
select select "27"
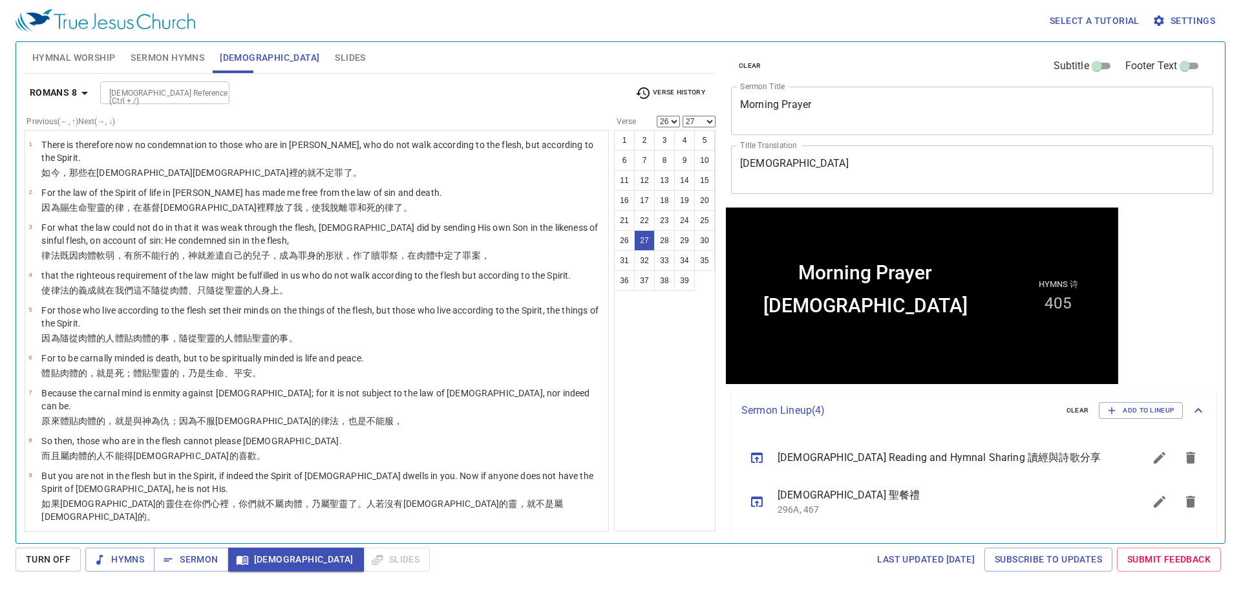
scroll to position [792, 0]
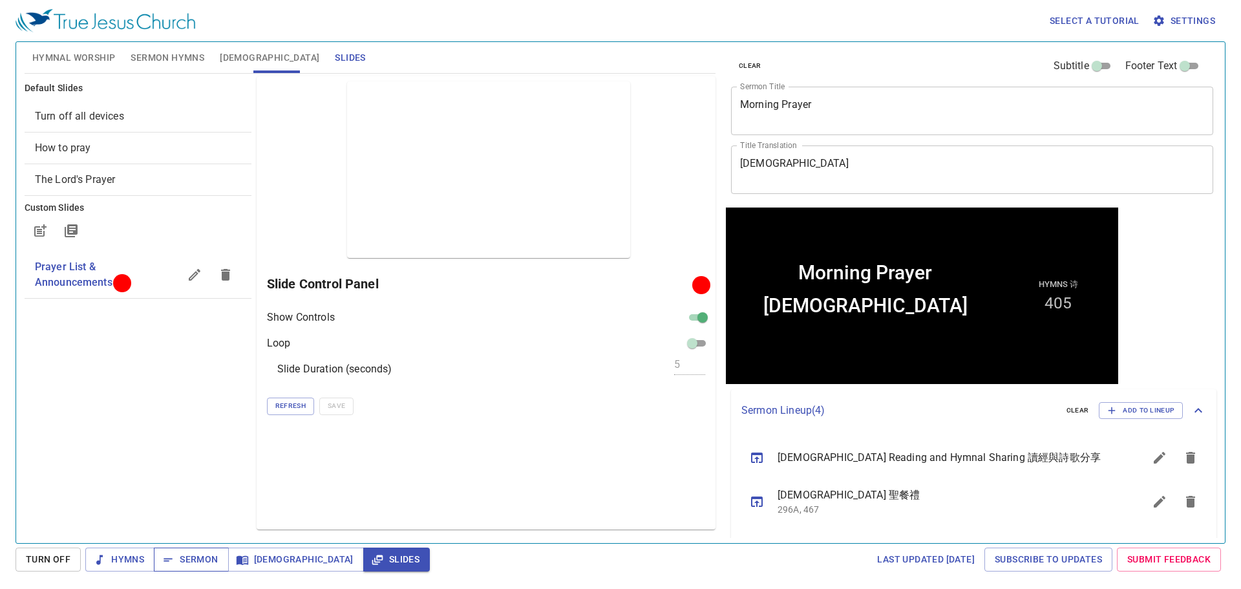
click at [168, 566] on icon "button" at bounding box center [168, 559] width 13 height 13
click at [129, 58] on button "Sermon Hymns" at bounding box center [167, 57] width 89 height 31
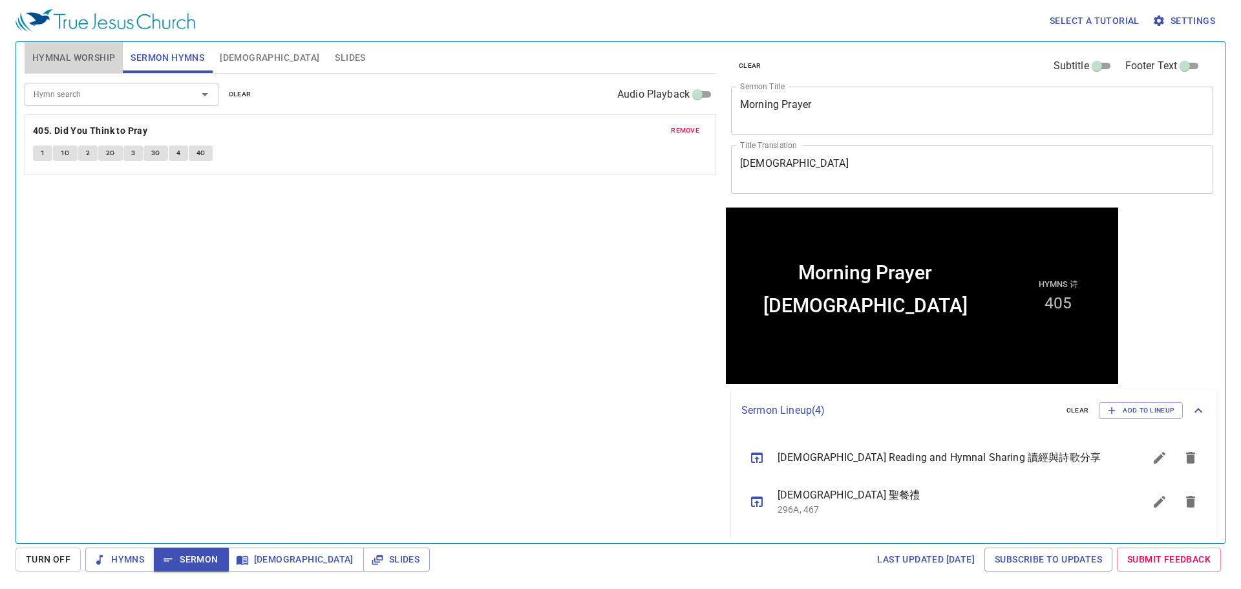
click at [89, 52] on span "Hymnal Worship" at bounding box center [73, 58] width 83 height 16
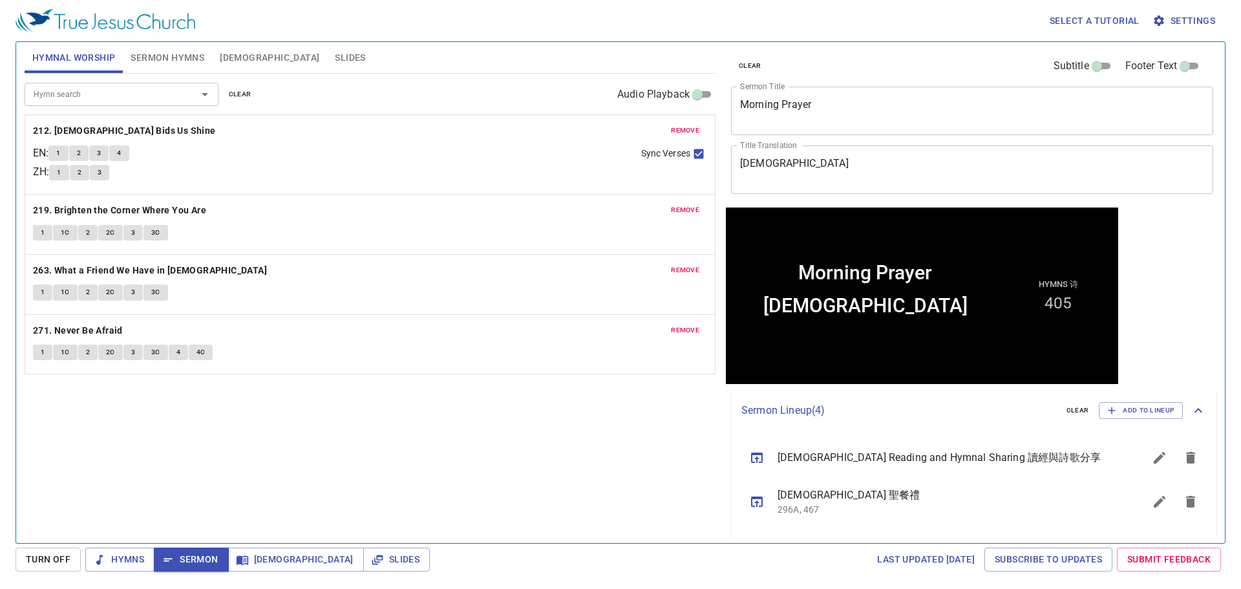
click at [681, 131] on span "remove" at bounding box center [685, 131] width 28 height 12
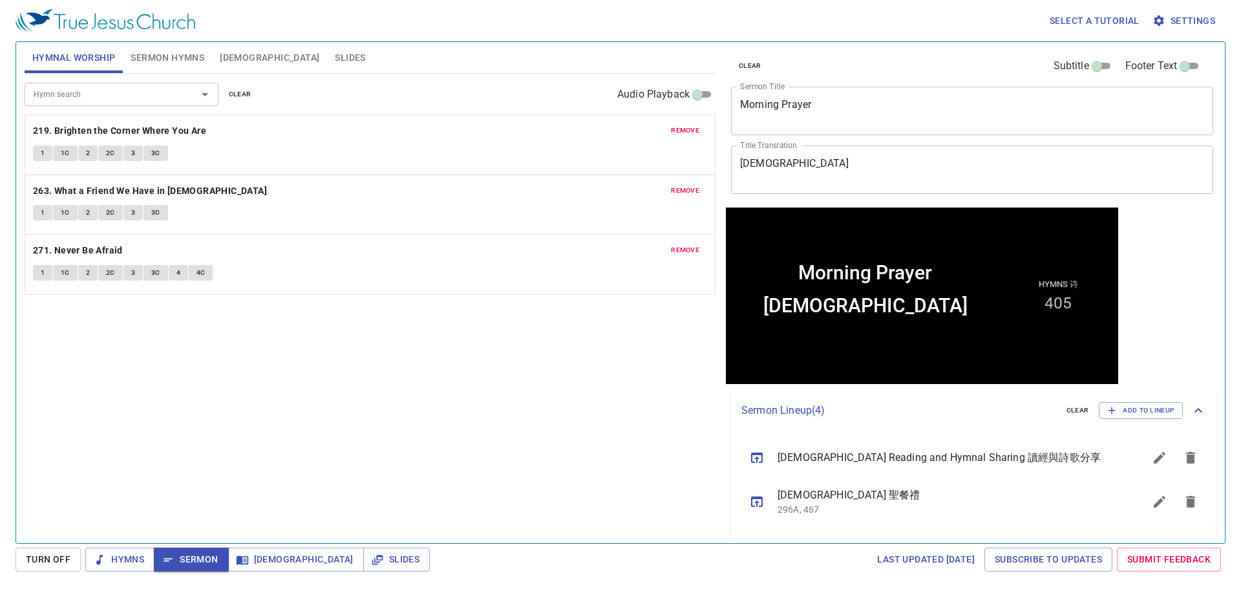
click at [681, 131] on span "remove" at bounding box center [685, 131] width 28 height 12
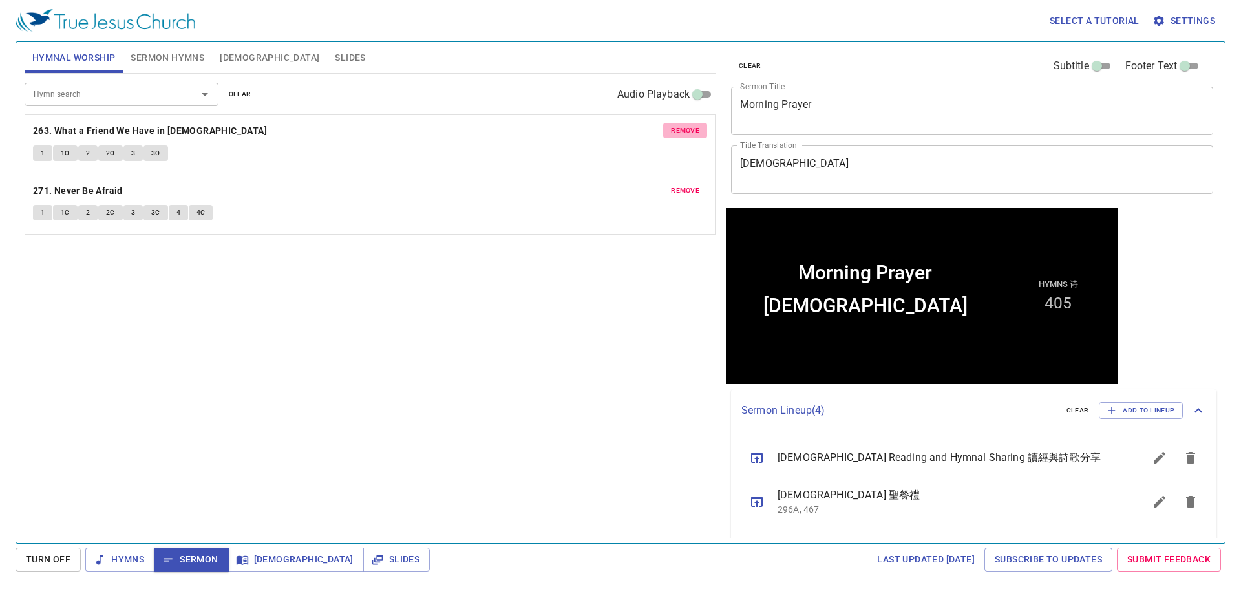
click at [681, 131] on span "remove" at bounding box center [685, 131] width 28 height 12
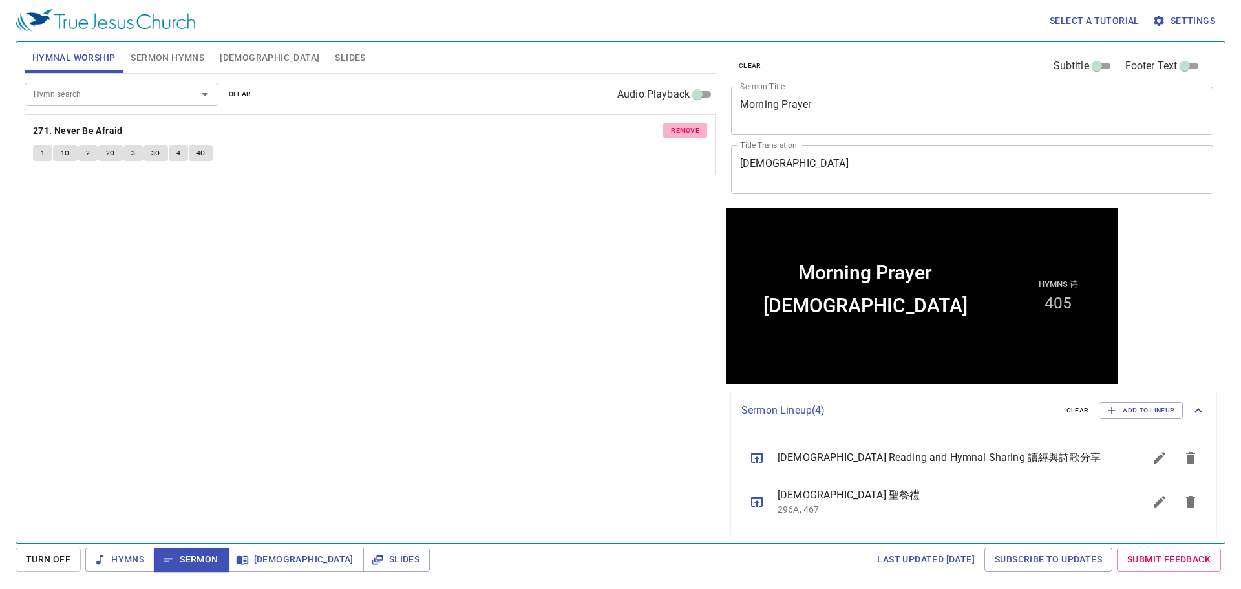
click at [681, 131] on span "remove" at bounding box center [685, 131] width 28 height 12
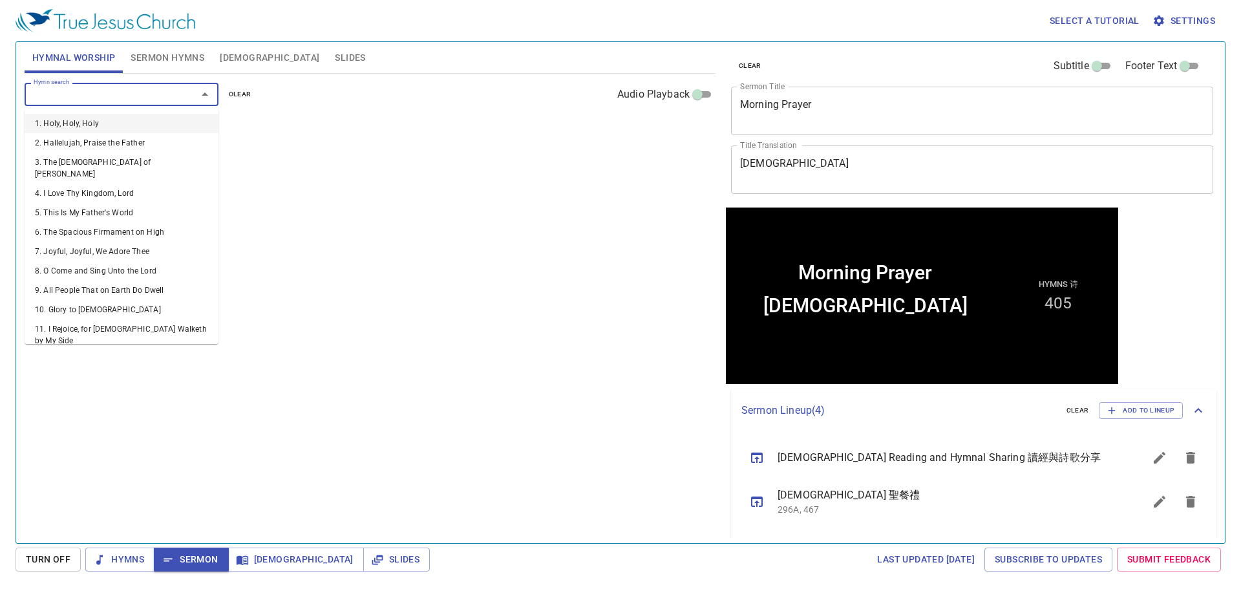
click at [92, 89] on input "Hymn search" at bounding box center [102, 94] width 148 height 15
click at [93, 89] on input "Hymn search" at bounding box center [102, 94] width 148 height 15
type input "2"
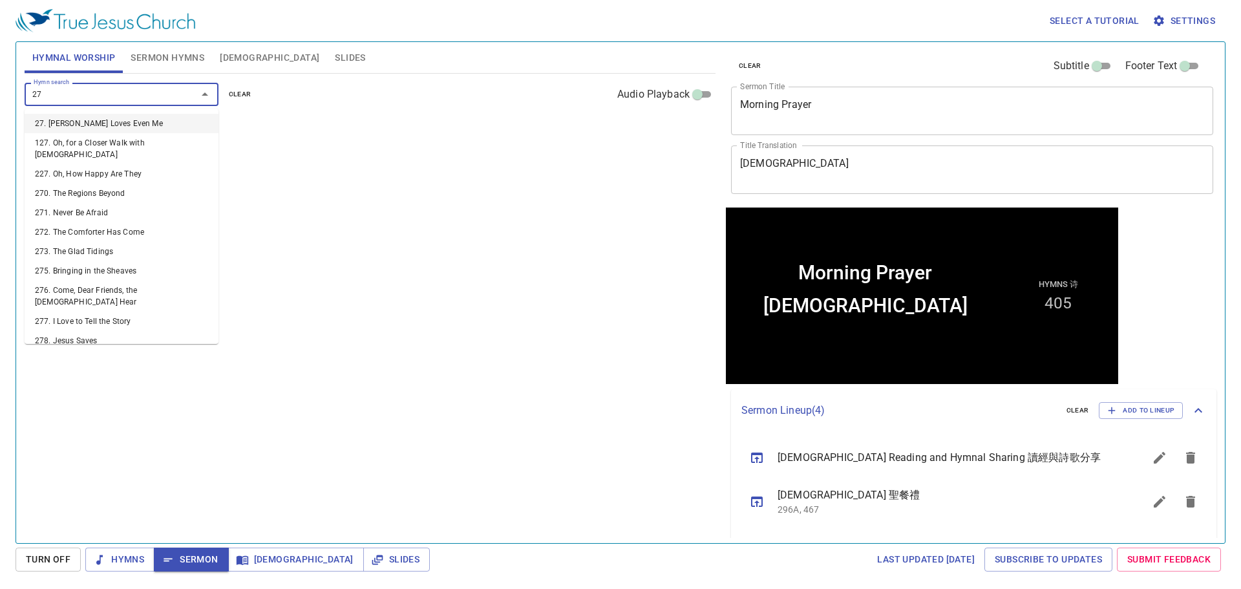
type input "275"
type input "277"
type input "278"
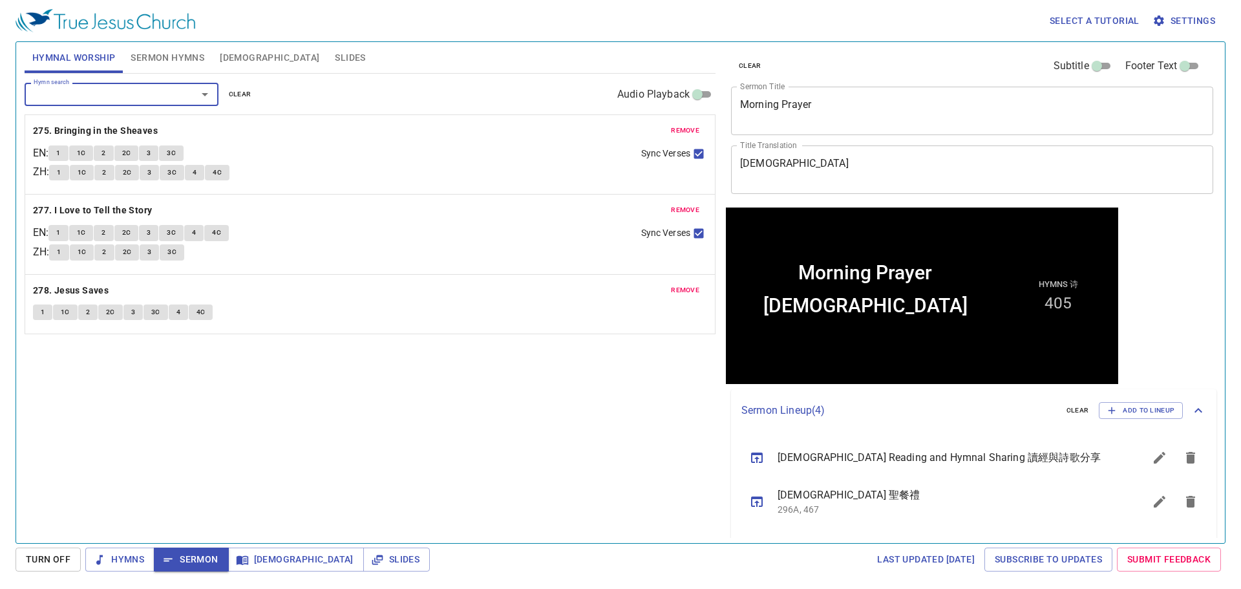
click at [694, 287] on span "remove" at bounding box center [685, 290] width 28 height 12
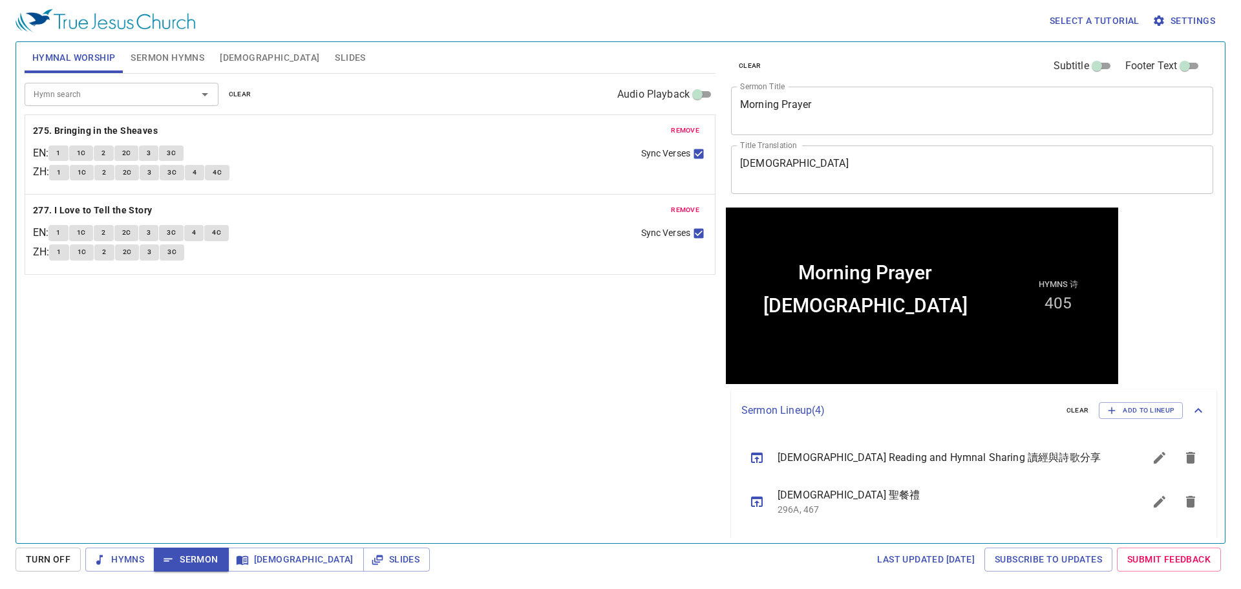
click at [676, 200] on div "remove 277. I Love to Tell the Story EN : 1 1C 2 2C 3 3C 4 4C ZH : 1 1C 2 2C 3 …" at bounding box center [370, 234] width 690 height 79
click at [687, 205] on span "remove" at bounding box center [685, 210] width 28 height 12
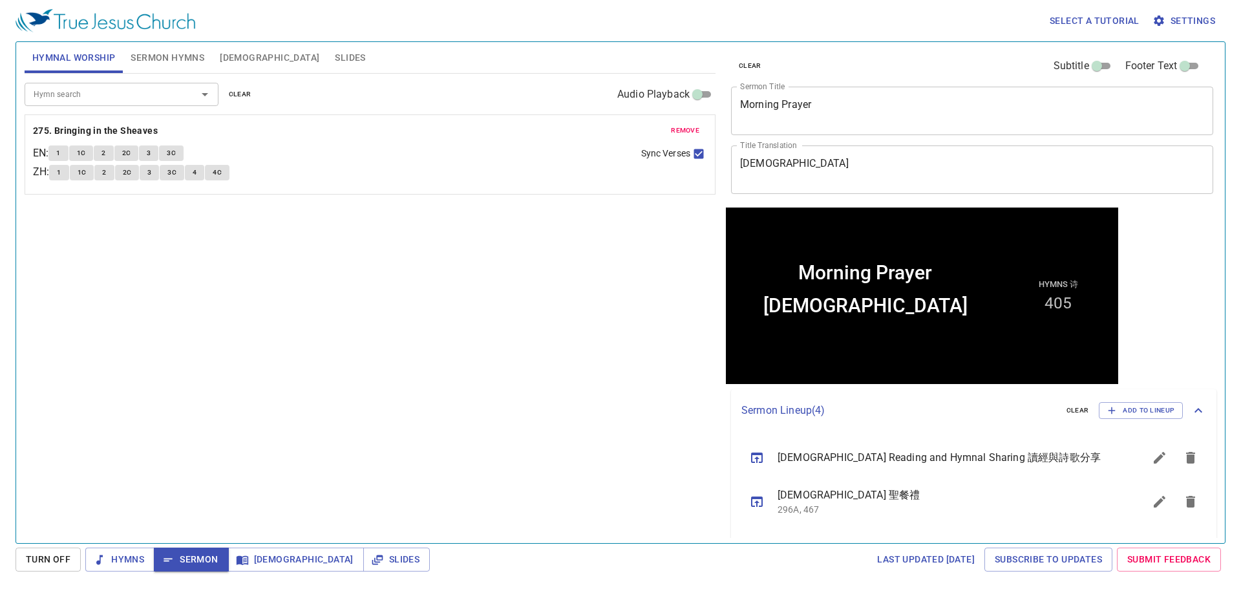
click at [85, 103] on div "Hymn search" at bounding box center [122, 94] width 194 height 23
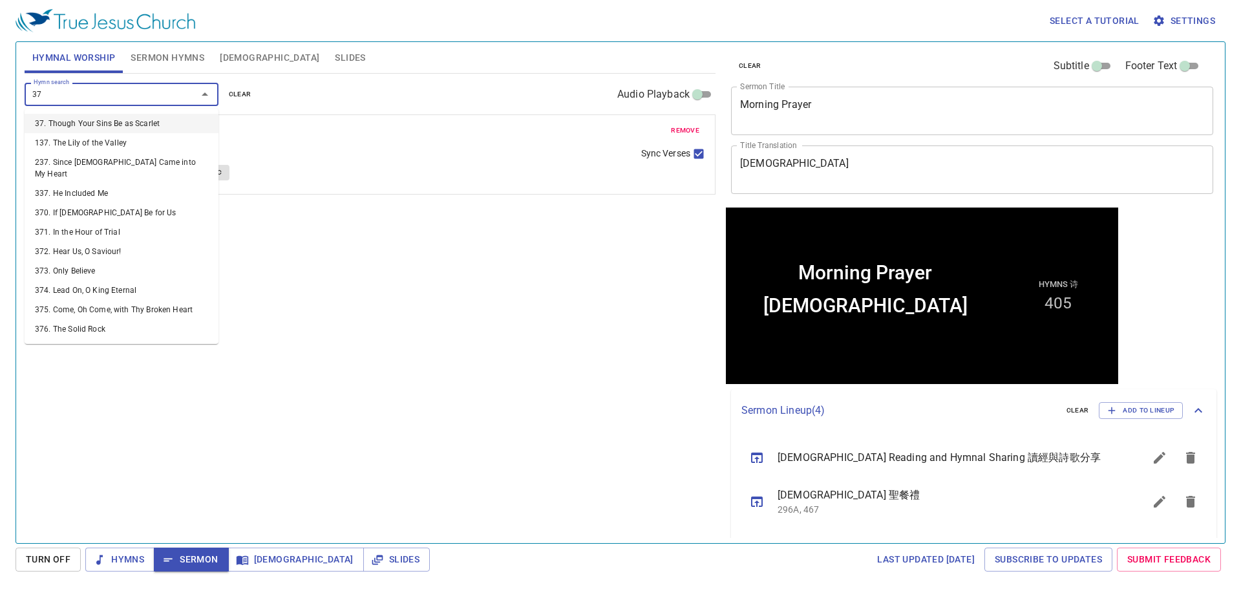
type input "3"
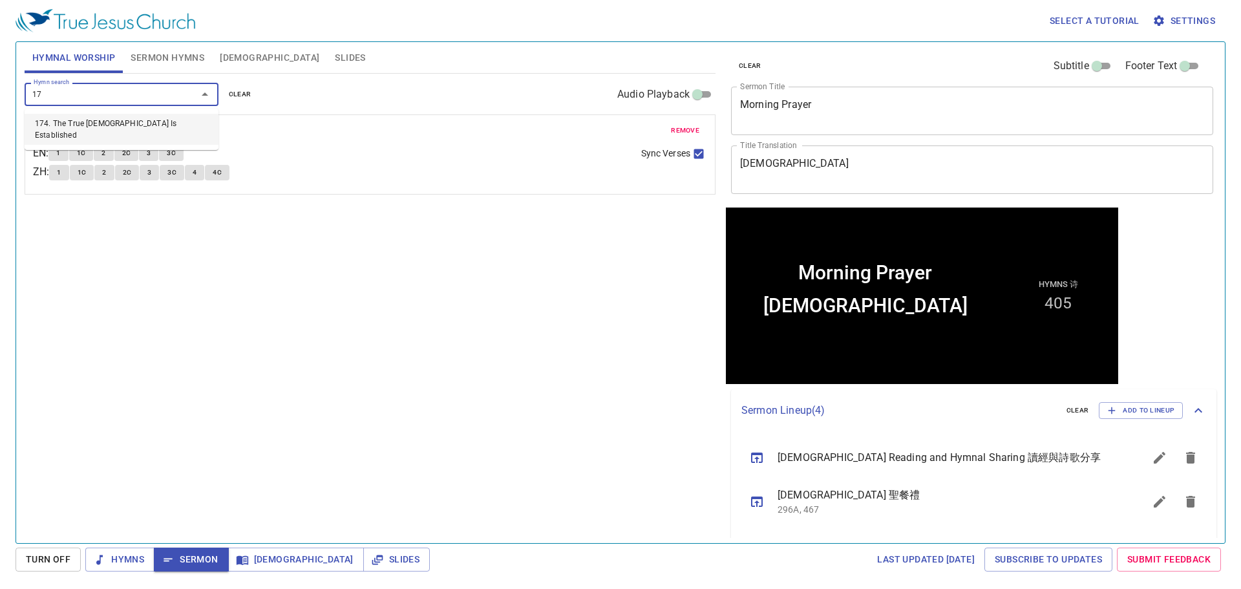
type input "1"
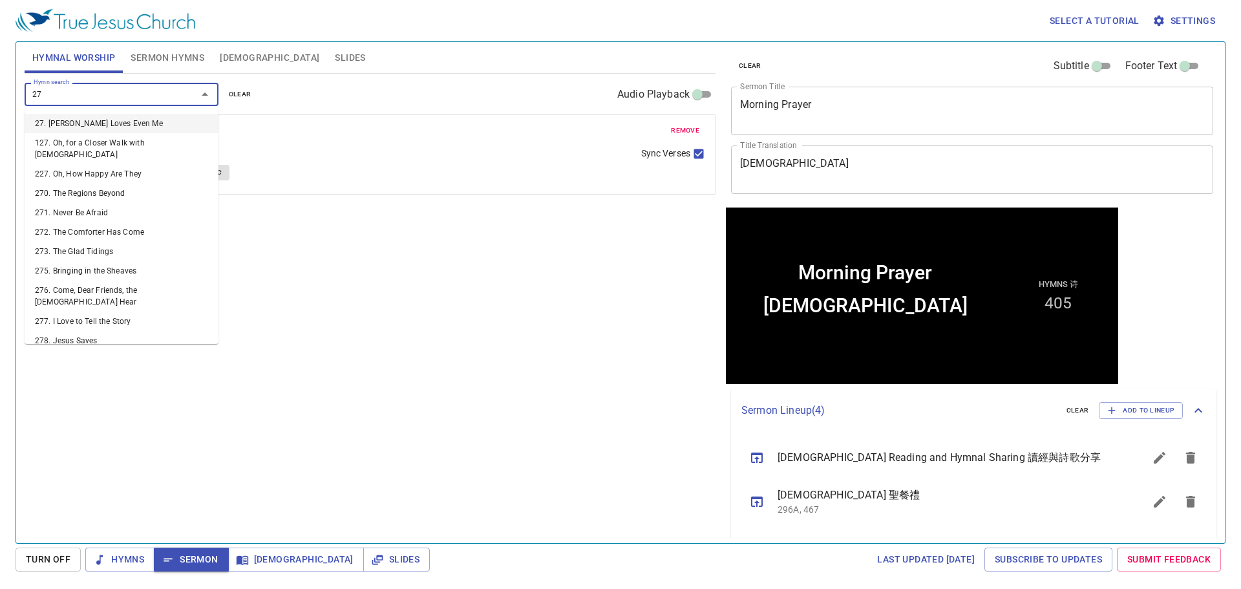
type input "2"
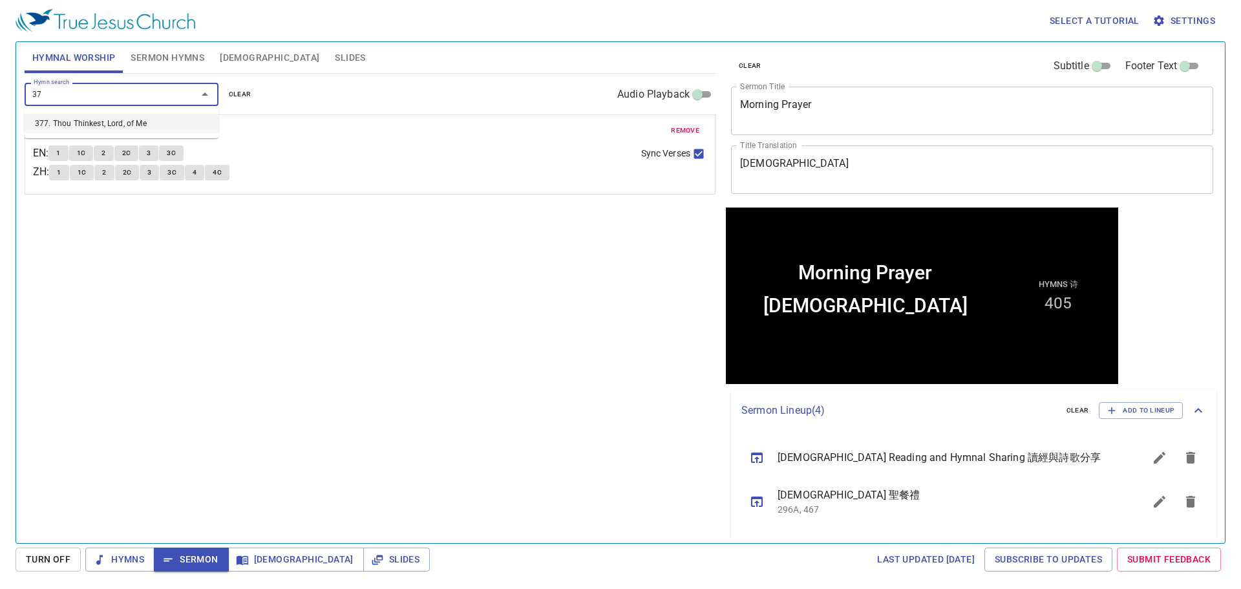
type input "3"
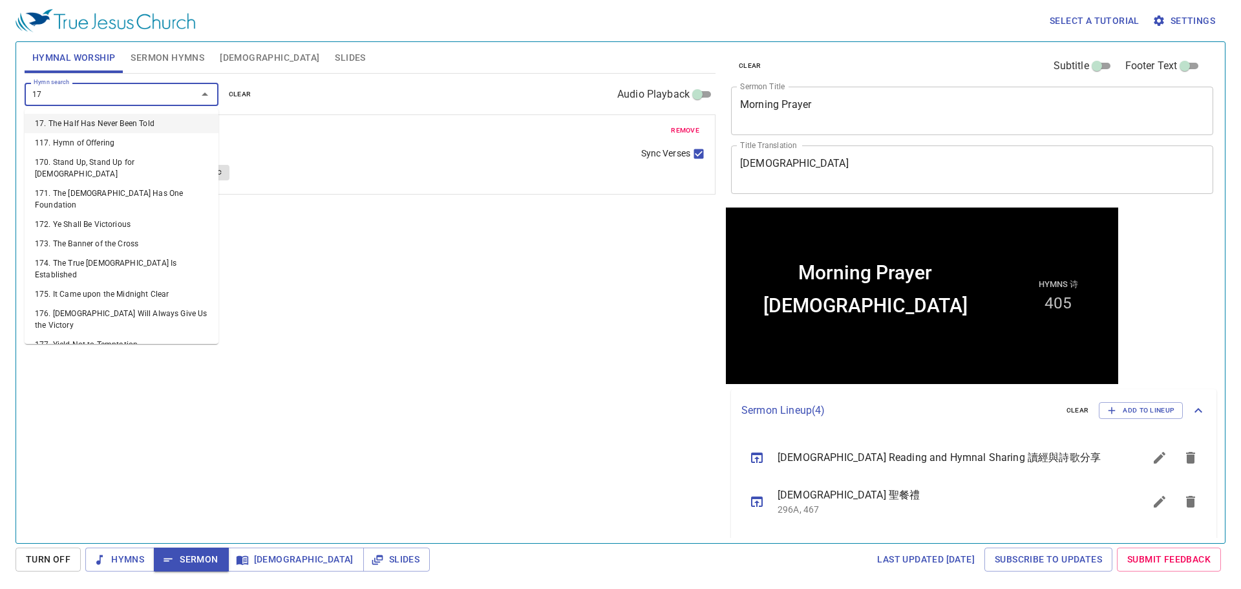
type input "1"
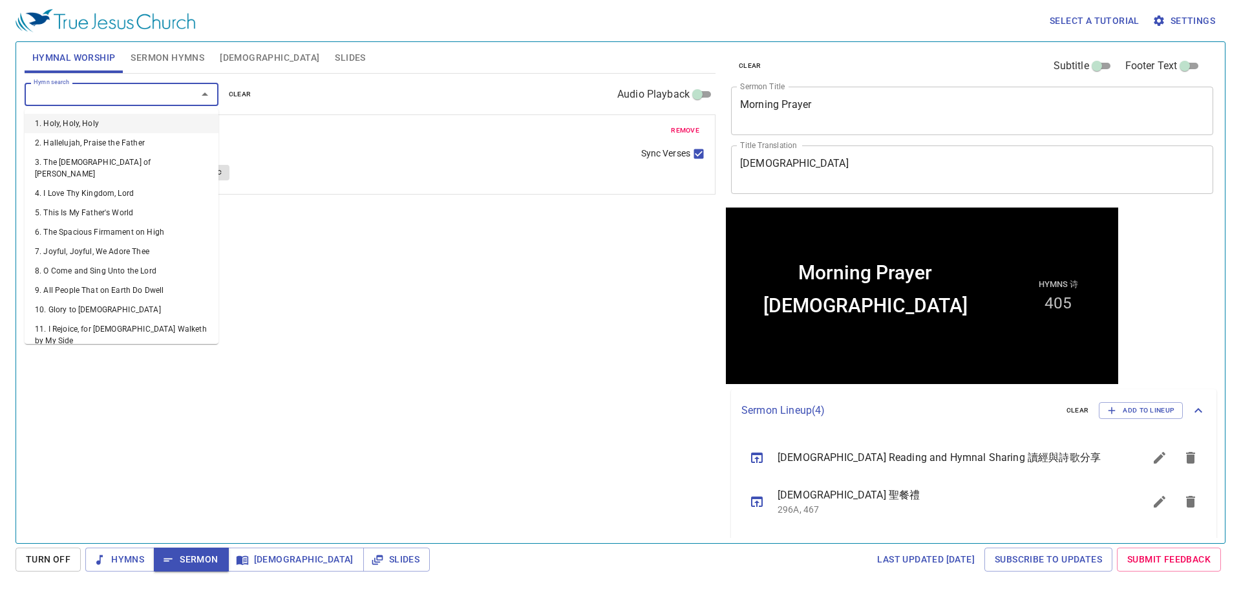
click at [450, 438] on div "Hymn search Hymn search clear Audio Playback remove 275. Bringing in the Sheave…" at bounding box center [370, 303] width 691 height 458
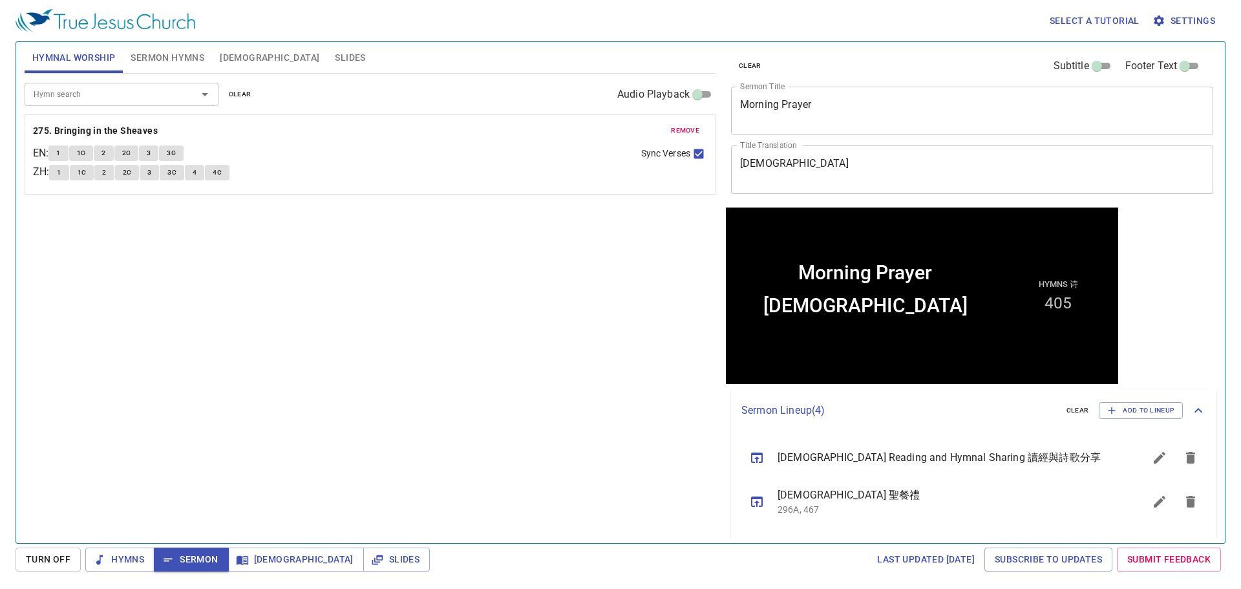
click at [177, 58] on span "Sermon Hymns" at bounding box center [168, 58] width 74 height 16
click at [815, 116] on textarea "Morning Prayer" at bounding box center [972, 110] width 464 height 25
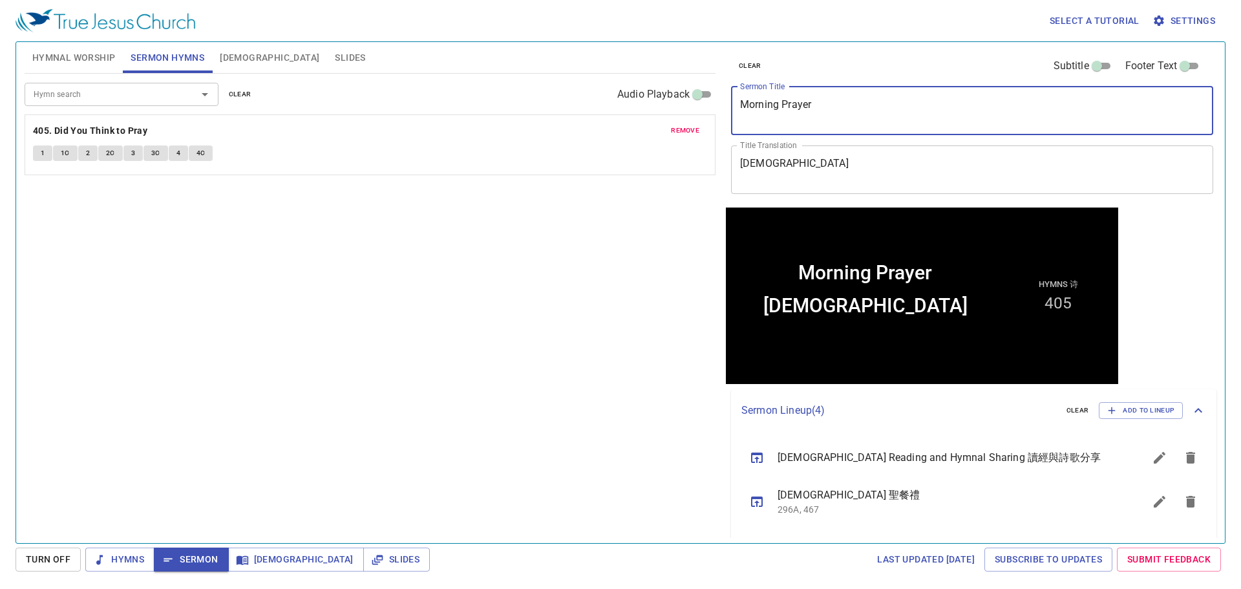
paste textarea "The Marks Of A Mature Christian (1) 成熟基督徒的记号(一)"
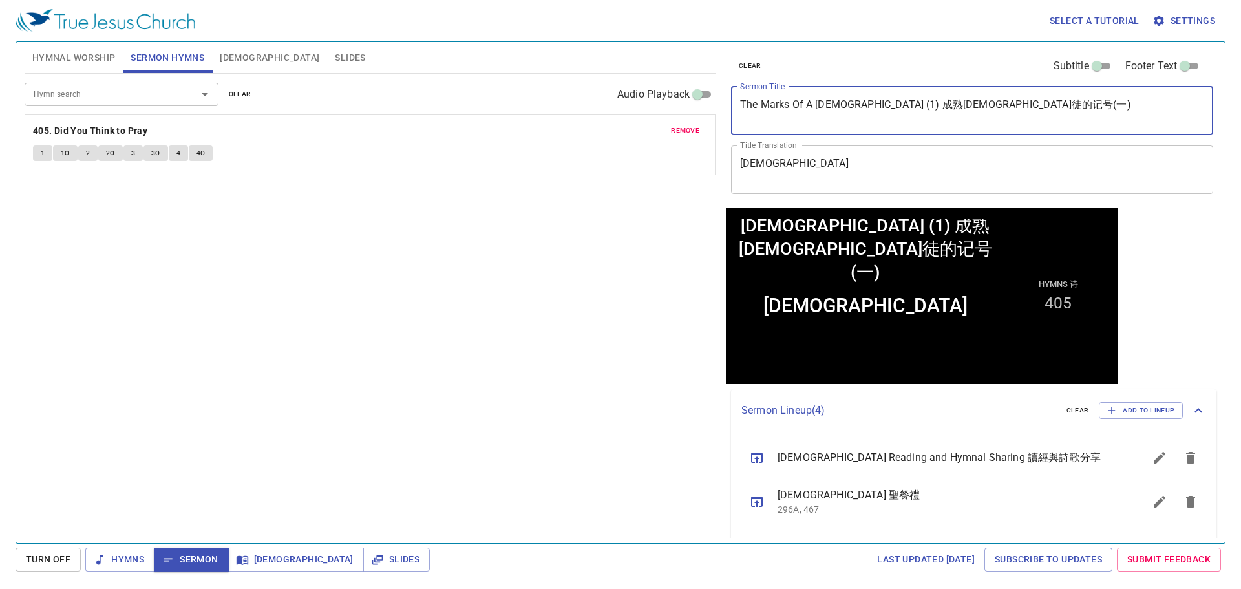
click at [914, 106] on textarea "The Marks Of A Mature Christian (1) 成熟基督徒的记号(一)" at bounding box center [972, 110] width 464 height 25
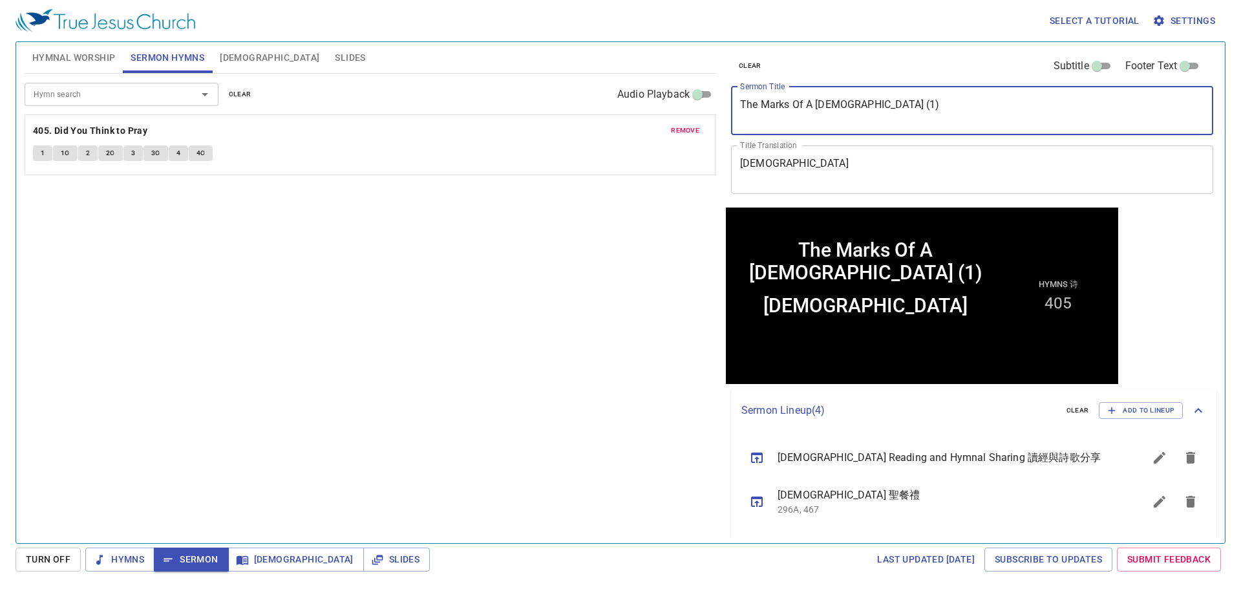
type textarea "The Marks Of A Mature Christian (1)"
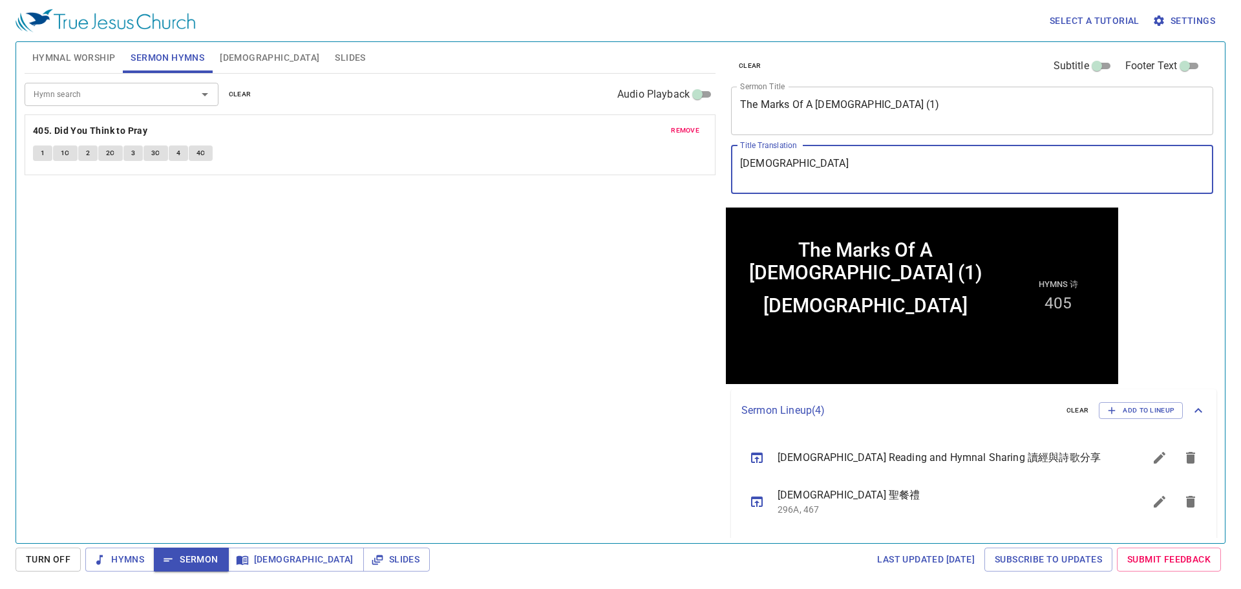
paste textarea "熟基督徒的记号(一)"
type textarea "成熟基督徒的记号(一)"
click at [239, 347] on div "Hymn search Hymn search clear Audio Playback remove 405. Did You Think to Pray …" at bounding box center [370, 303] width 691 height 458
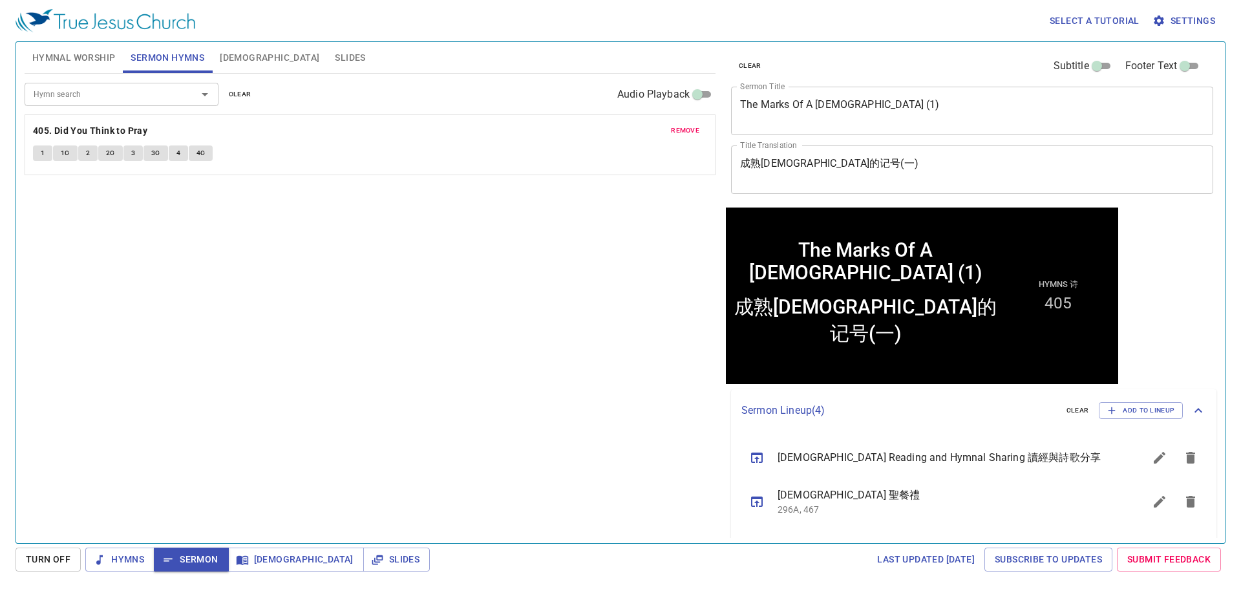
click at [240, 91] on span "clear" at bounding box center [240, 95] width 23 height 12
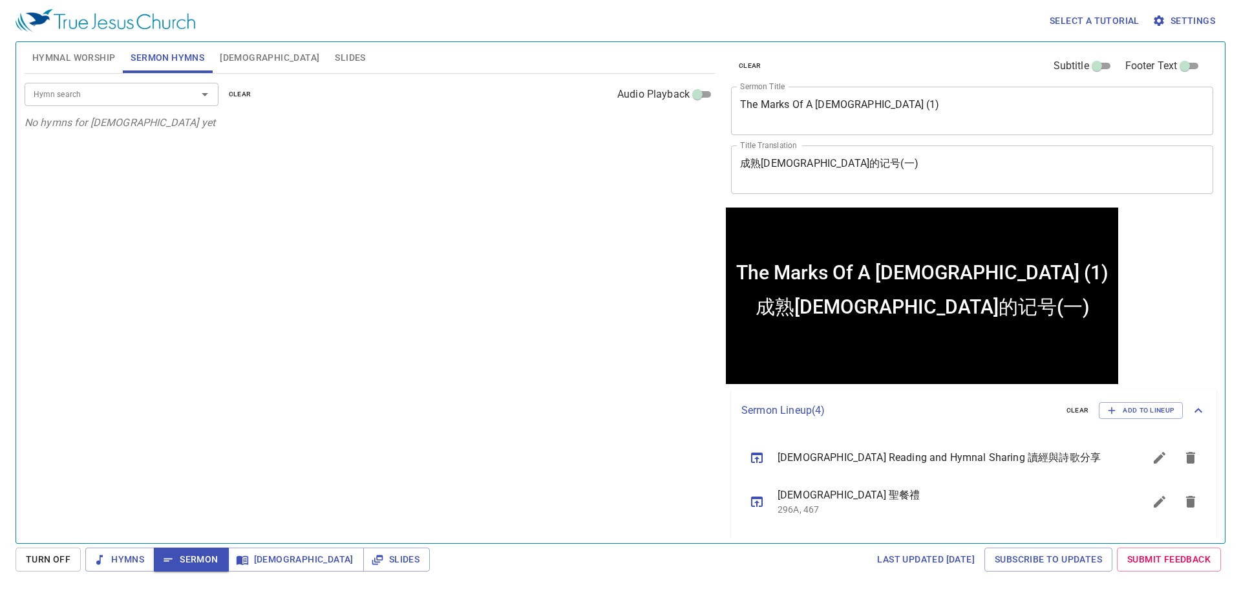
click at [160, 99] on input "Hymn search" at bounding box center [102, 94] width 148 height 15
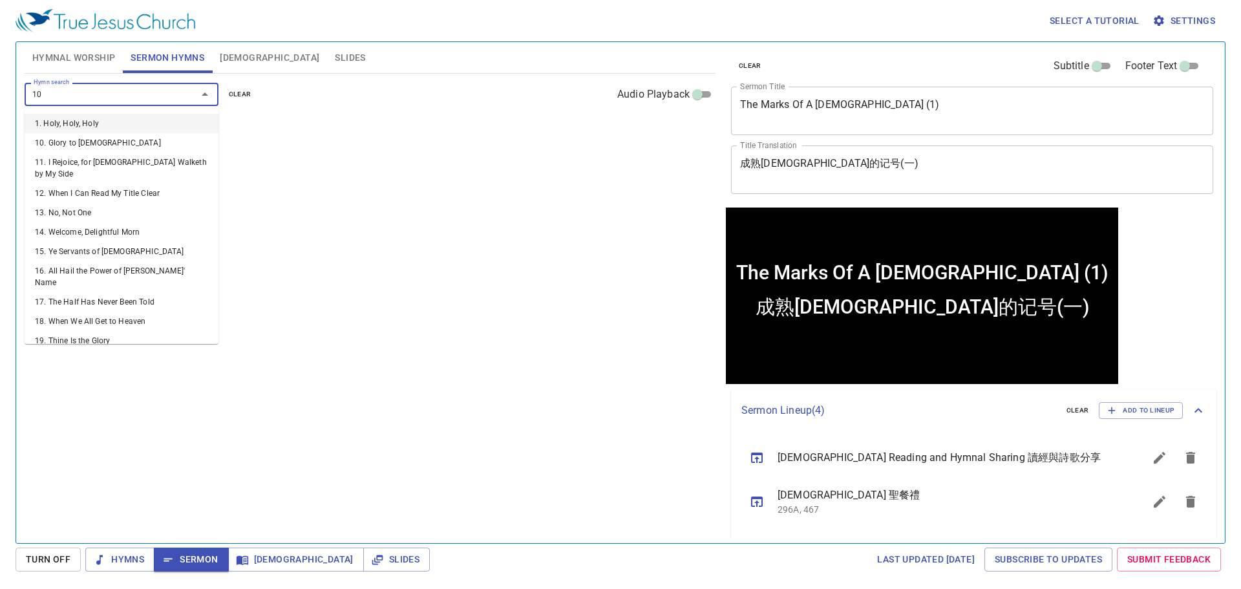
type input "101"
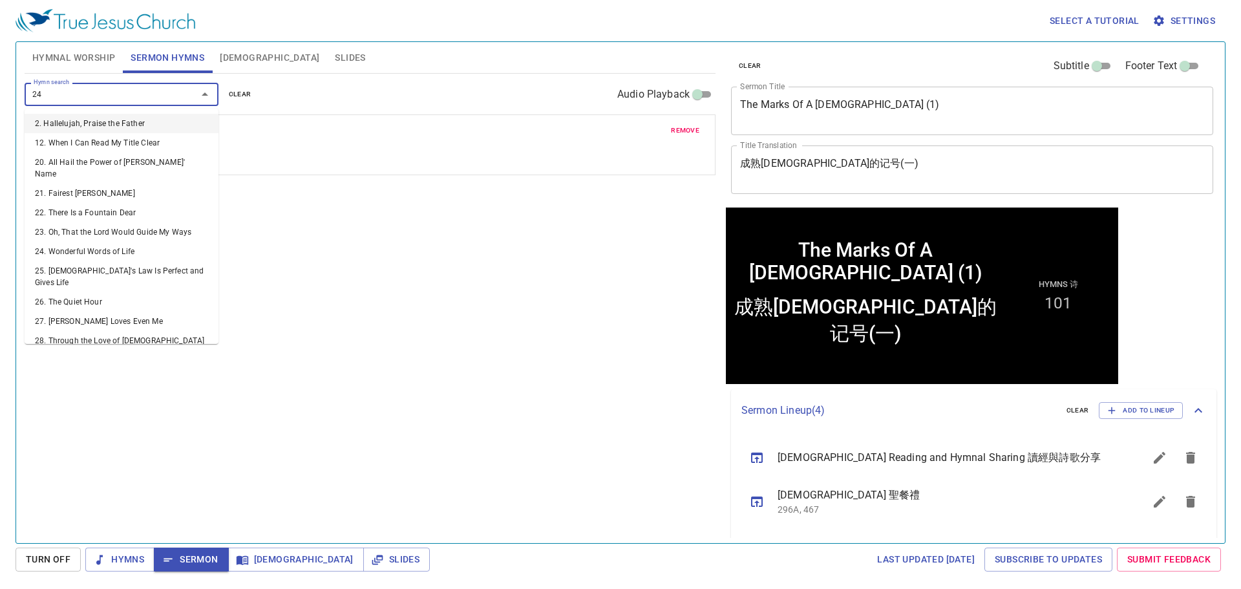
type input "244"
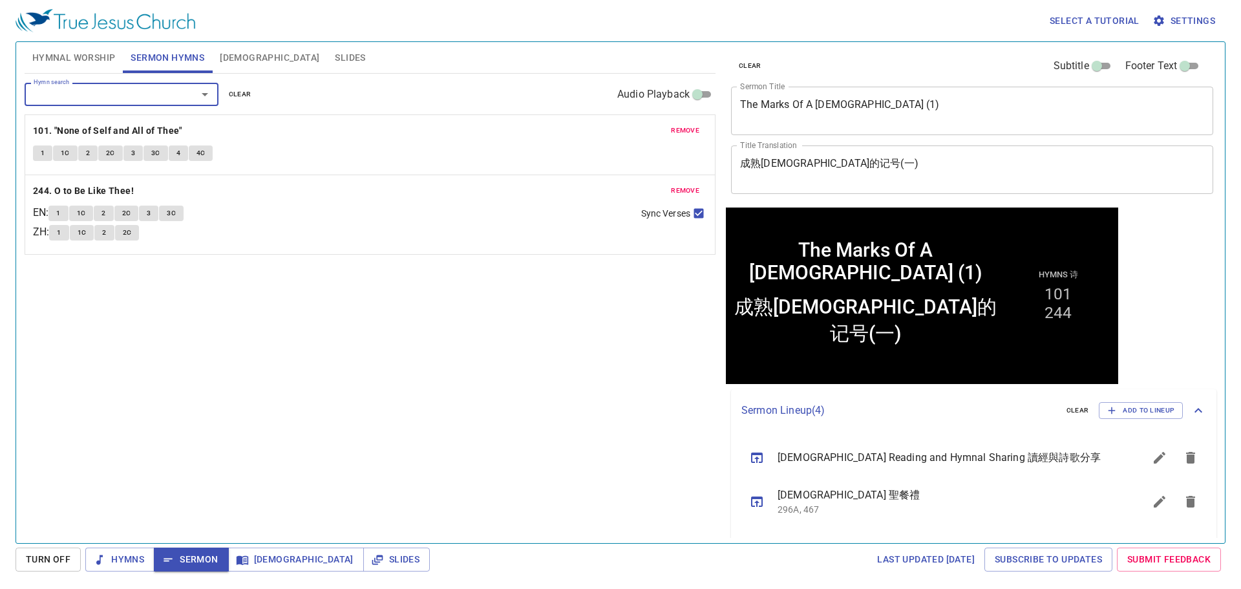
click at [252, 416] on div "Hymn search Hymn search clear Audio Playback remove 101. "None of Self and All …" at bounding box center [370, 303] width 691 height 458
drag, startPoint x: 86, startPoint y: 57, endPoint x: 154, endPoint y: 68, distance: 68.8
click at [85, 57] on span "Hymnal Worship" at bounding box center [73, 58] width 83 height 16
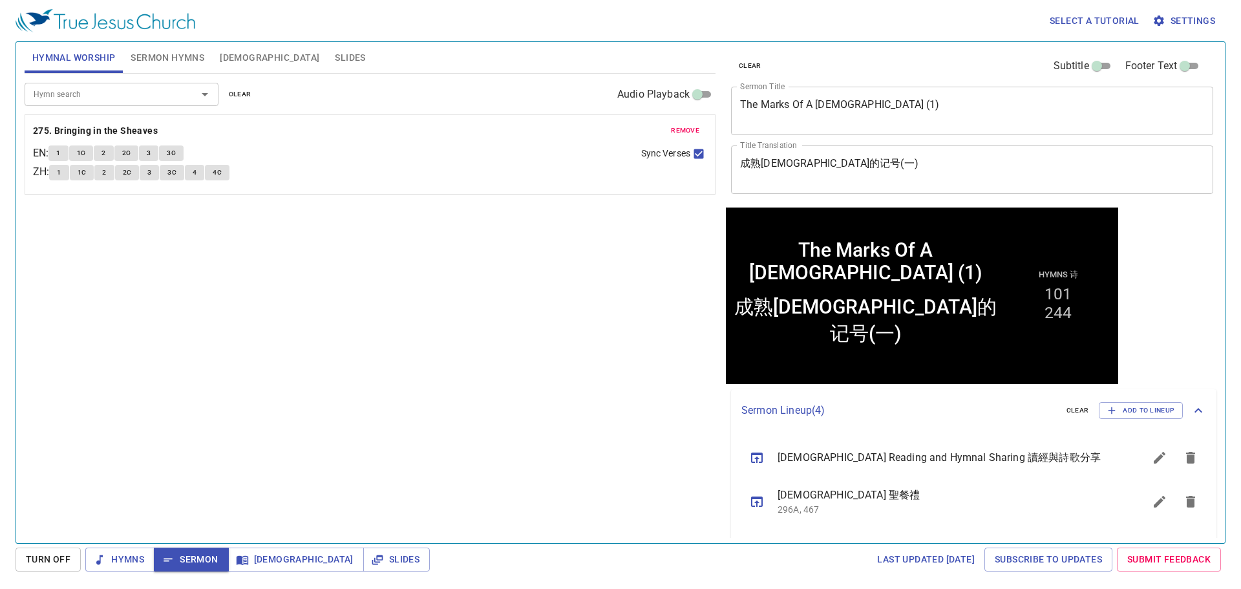
click at [166, 60] on span "Sermon Hymns" at bounding box center [168, 58] width 74 height 16
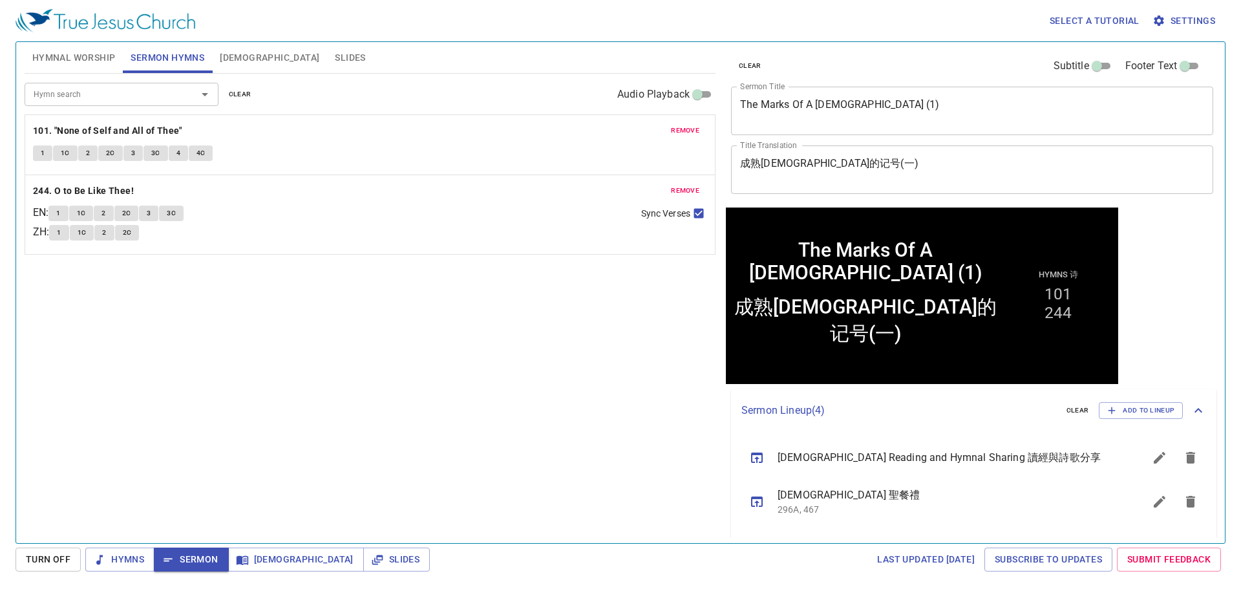
click at [246, 298] on div "Hymn search Hymn search clear Audio Playback remove 101. "None of Self and All …" at bounding box center [370, 303] width 691 height 458
click at [245, 295] on div "Hymn search Hymn search clear Audio Playback remove 101. "None of Self and All …" at bounding box center [370, 303] width 691 height 458
click at [83, 56] on span "Hymnal Worship" at bounding box center [73, 58] width 83 height 16
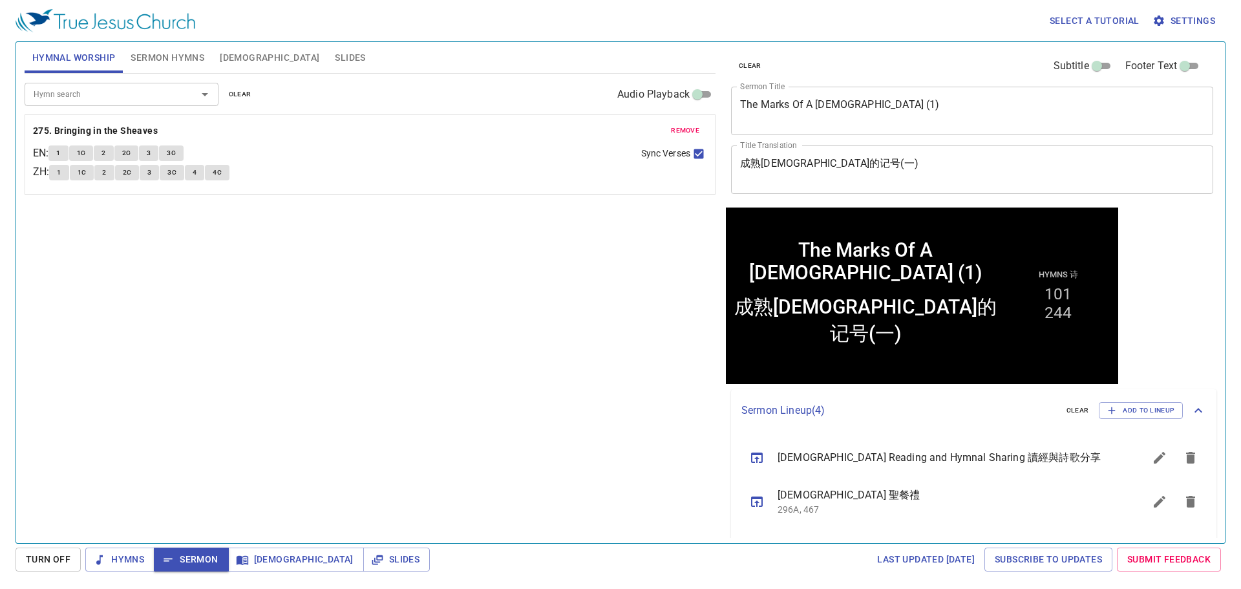
click at [213, 351] on div "Hymn search Hymn search clear Audio Playback remove 275. Bringing in the Sheave…" at bounding box center [370, 303] width 691 height 458
click at [124, 93] on input "Hymn search" at bounding box center [102, 94] width 148 height 15
drag, startPoint x: 305, startPoint y: 332, endPoint x: 59, endPoint y: 105, distance: 334.5
click at [301, 331] on div "Hymn search Hymn search clear Audio Playback remove 275. Bringing in the Sheave…" at bounding box center [370, 303] width 691 height 458
click at [84, 89] on input "Hymn search" at bounding box center [102, 94] width 148 height 15
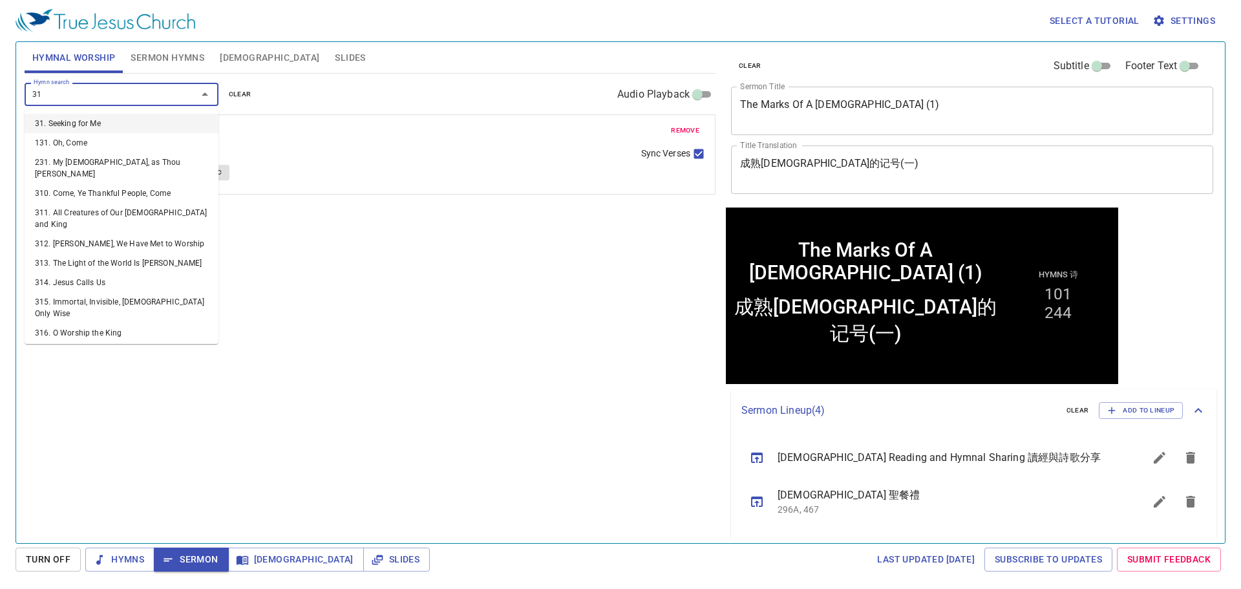
type input "316"
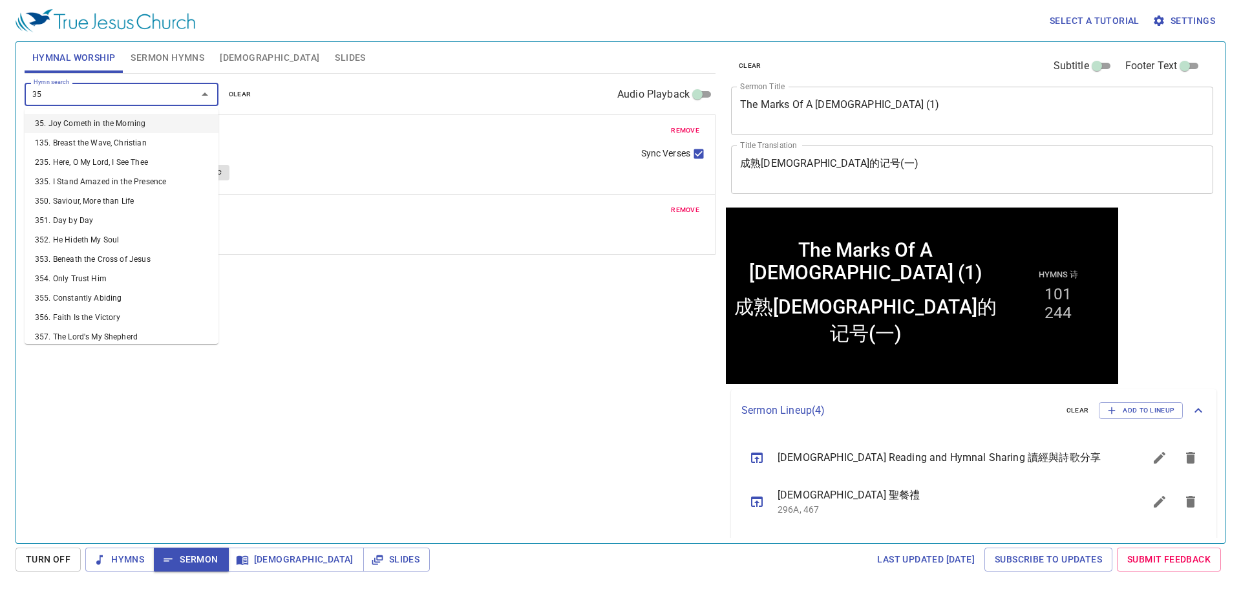
type input "356"
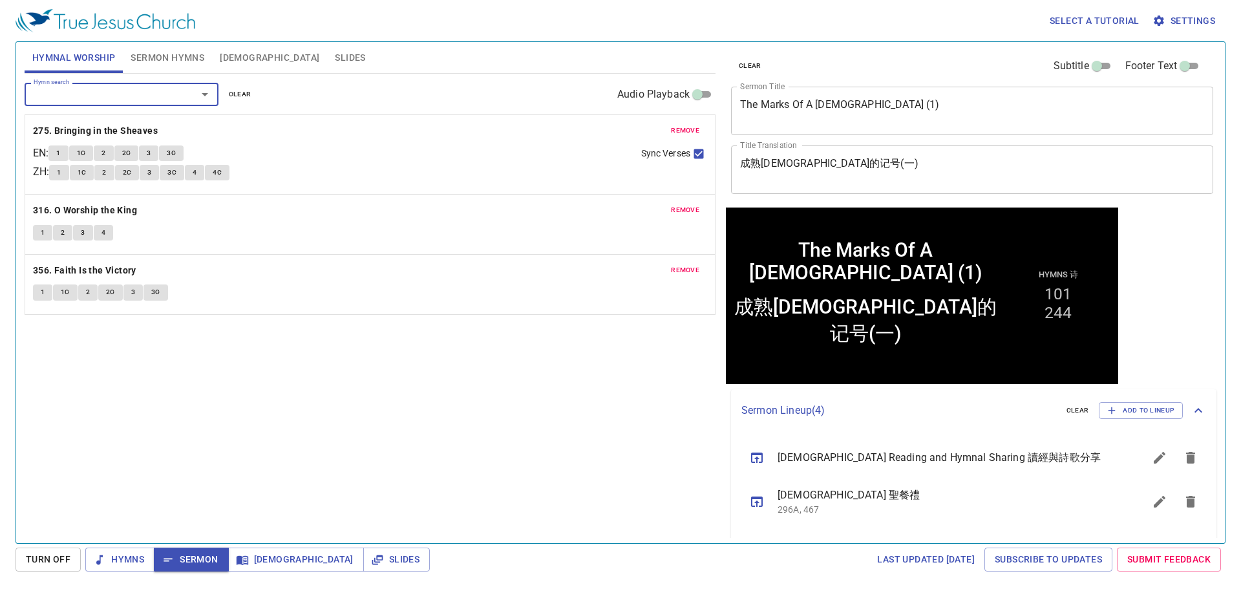
click at [186, 462] on div "Hymn search Hymn search clear Audio Playback remove 275. Bringing in the Sheave…" at bounding box center [370, 303] width 691 height 458
click at [187, 458] on div "Hymn search Hymn search clear Audio Playback remove 275. Bringing in the Sheave…" at bounding box center [370, 303] width 691 height 458
click at [319, 438] on div "Hymn search Hymn search clear Audio Playback remove 275. Bringing in the Sheave…" at bounding box center [370, 303] width 691 height 458
click at [318, 436] on div "Hymn search Hymn search clear Audio Playback remove 275. Bringing in the Sheave…" at bounding box center [370, 303] width 691 height 458
click at [365, 455] on div "Hymn search Hymn search clear Audio Playback remove 275. Bringing in the Sheave…" at bounding box center [370, 303] width 691 height 458
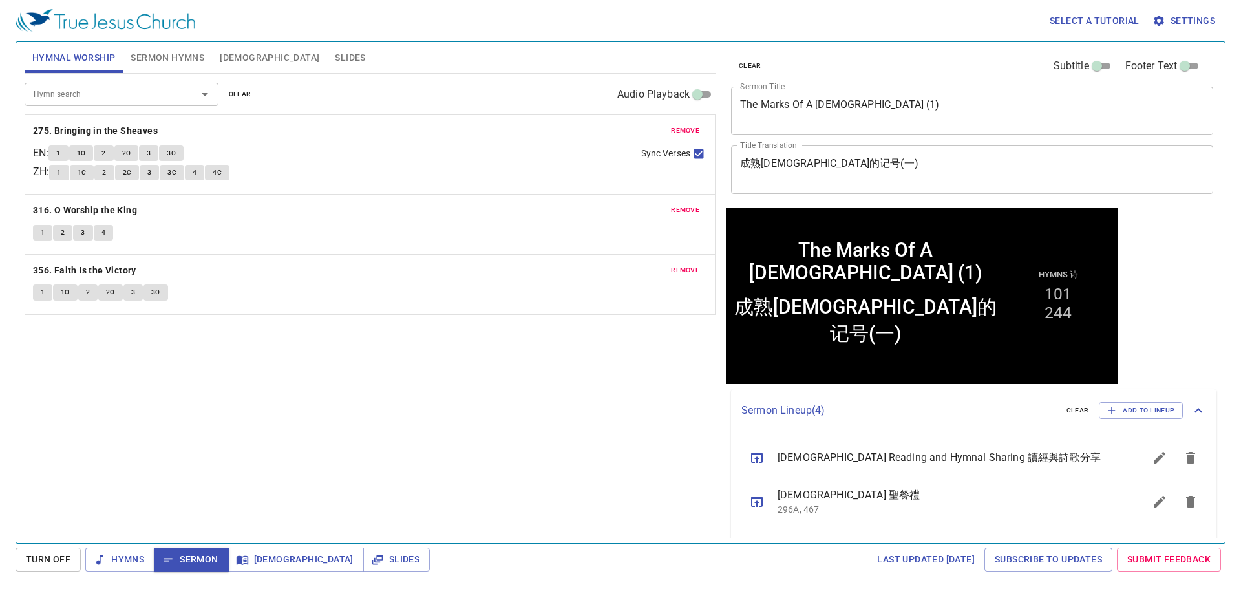
click at [494, 438] on div "Hymn search Hymn search clear Audio Playback remove 275. Bringing in the Sheave…" at bounding box center [370, 303] width 691 height 458
click at [60, 156] on span "1" at bounding box center [58, 153] width 4 height 12
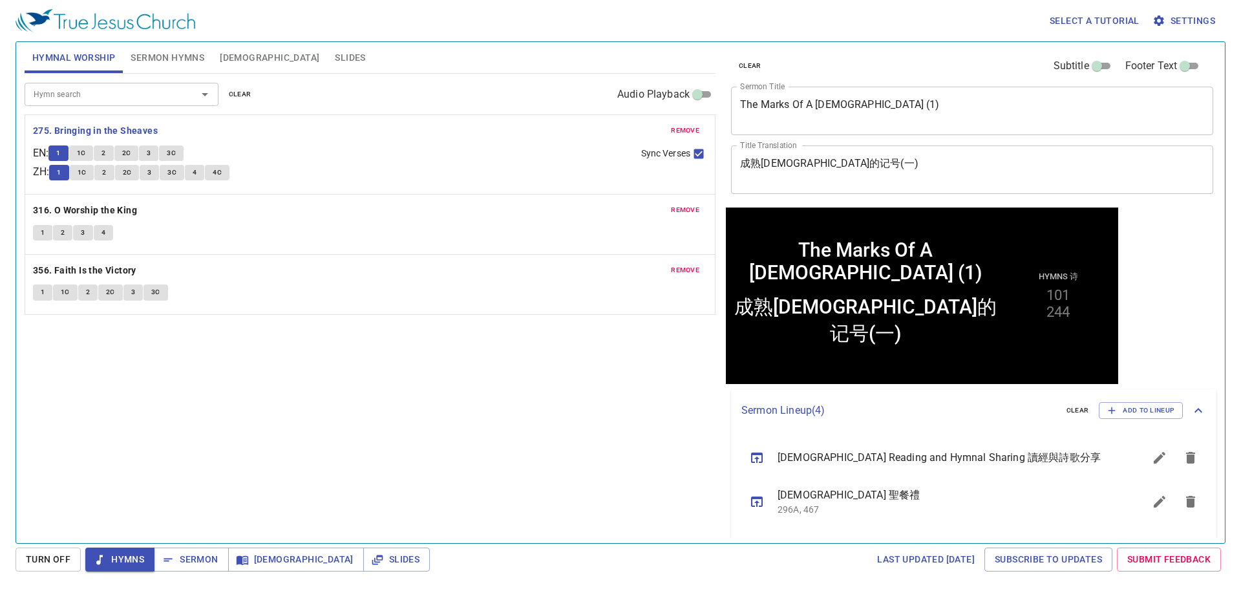
click at [288, 449] on div "Hymn search Hymn search clear Audio Playback remove 275. Bringing in the Sheave…" at bounding box center [370, 303] width 691 height 458
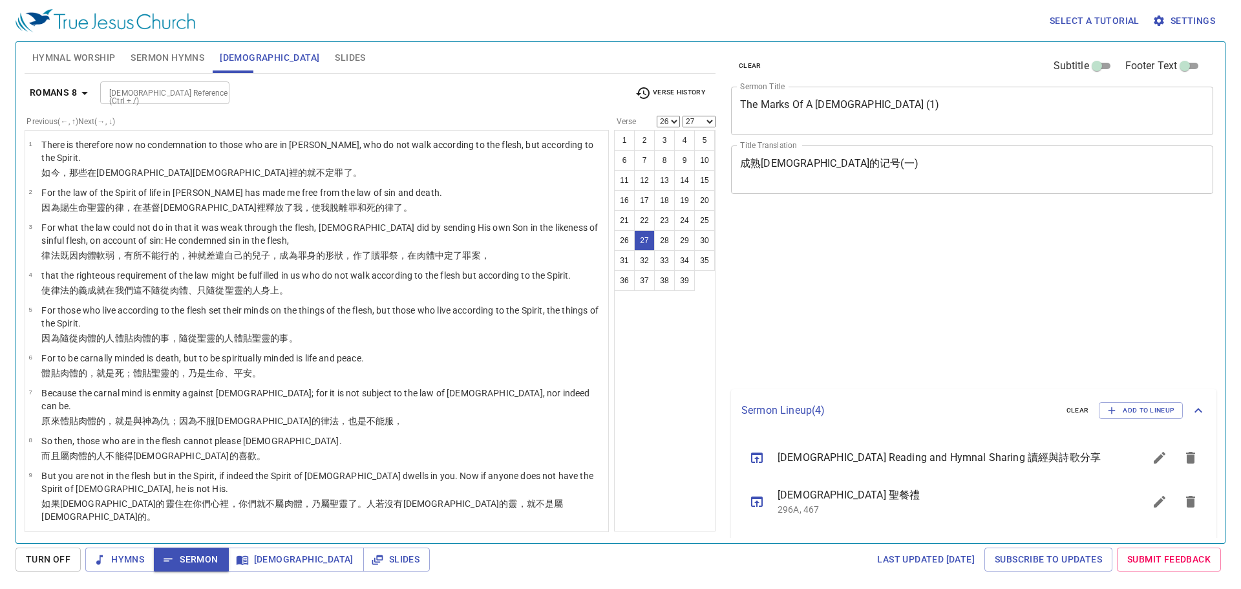
select select "26"
select select "27"
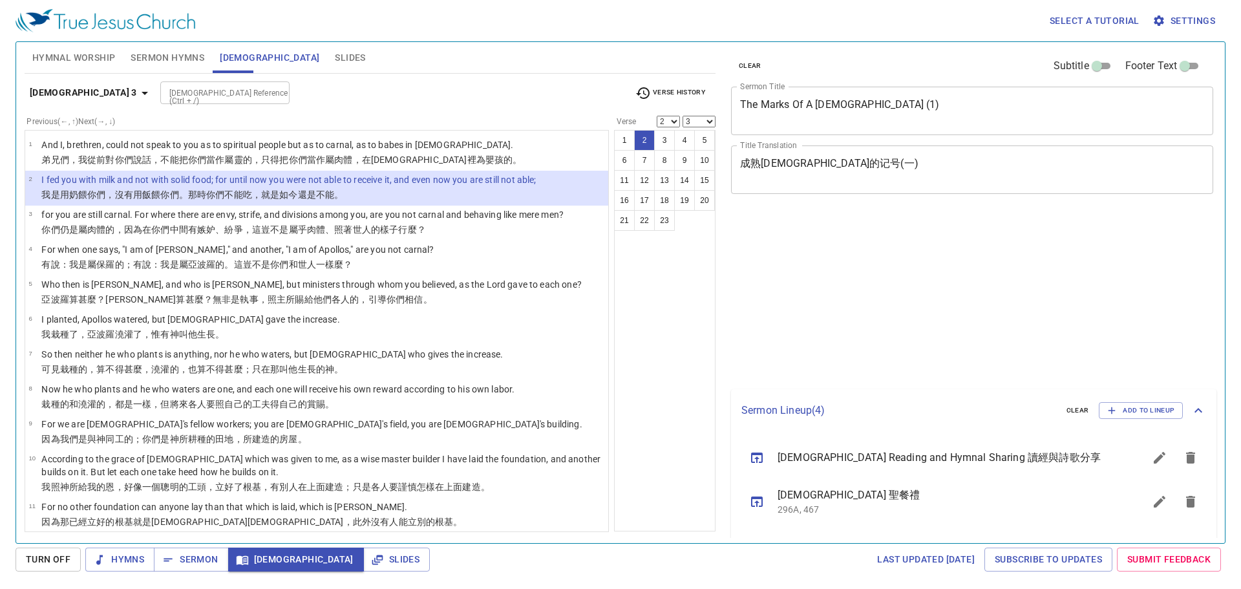
select select "2"
select select "3"
select select "2"
select select "4"
select select "2"
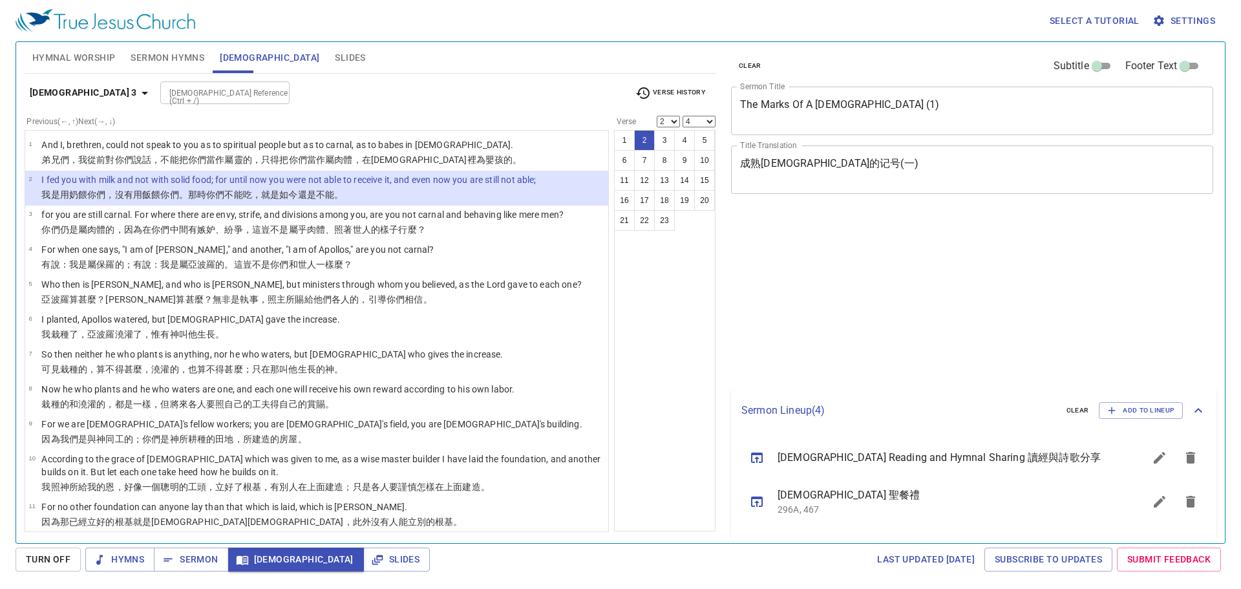
select select "4"
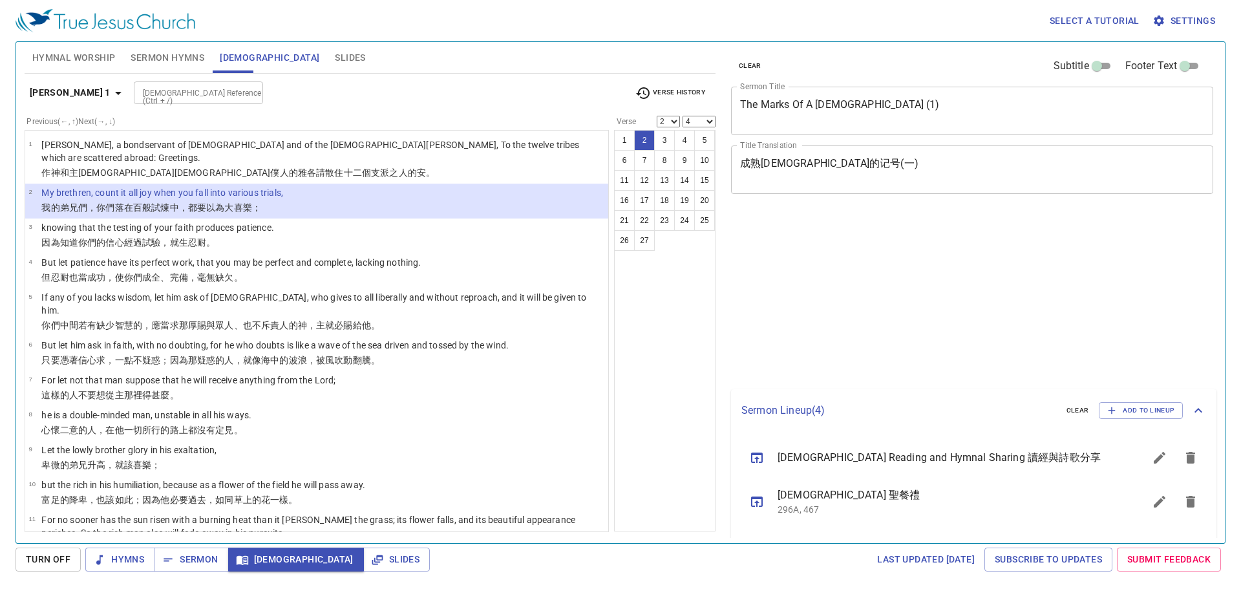
select select "2"
select select "4"
select select "2"
select select "4"
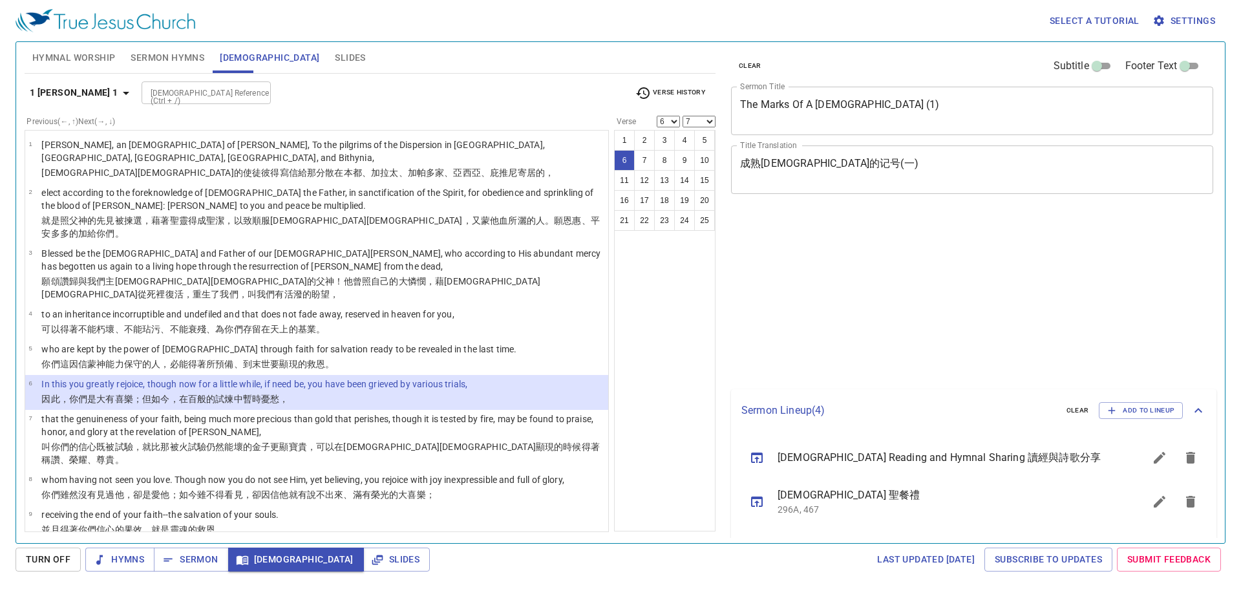
select select "6"
select select "7"
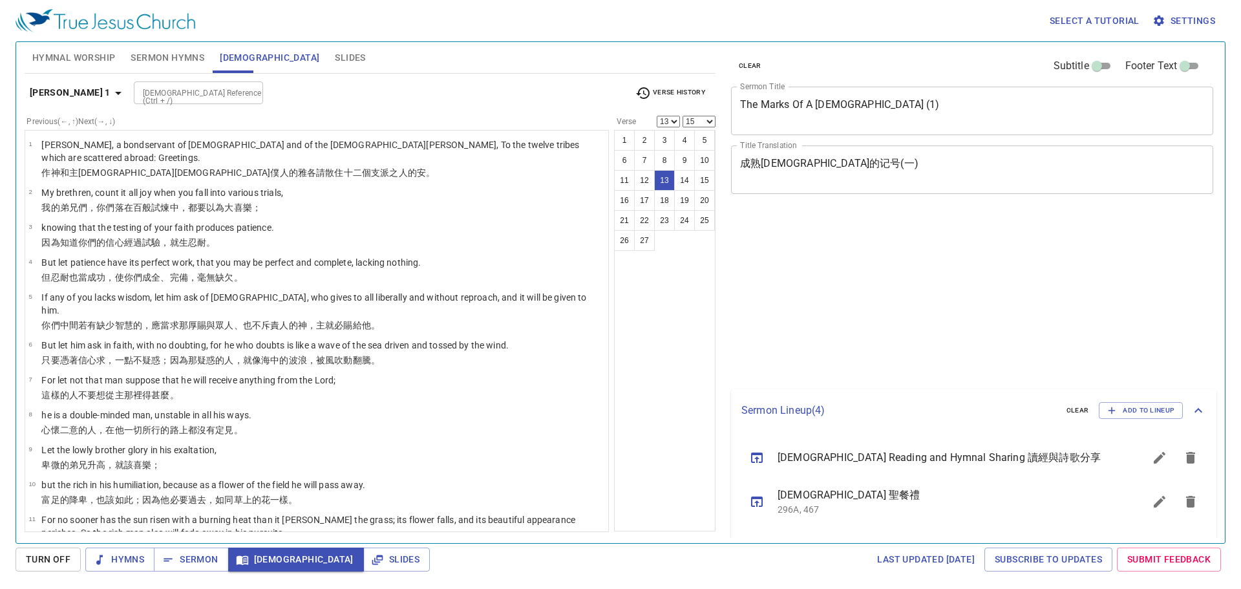
select select "13"
select select "15"
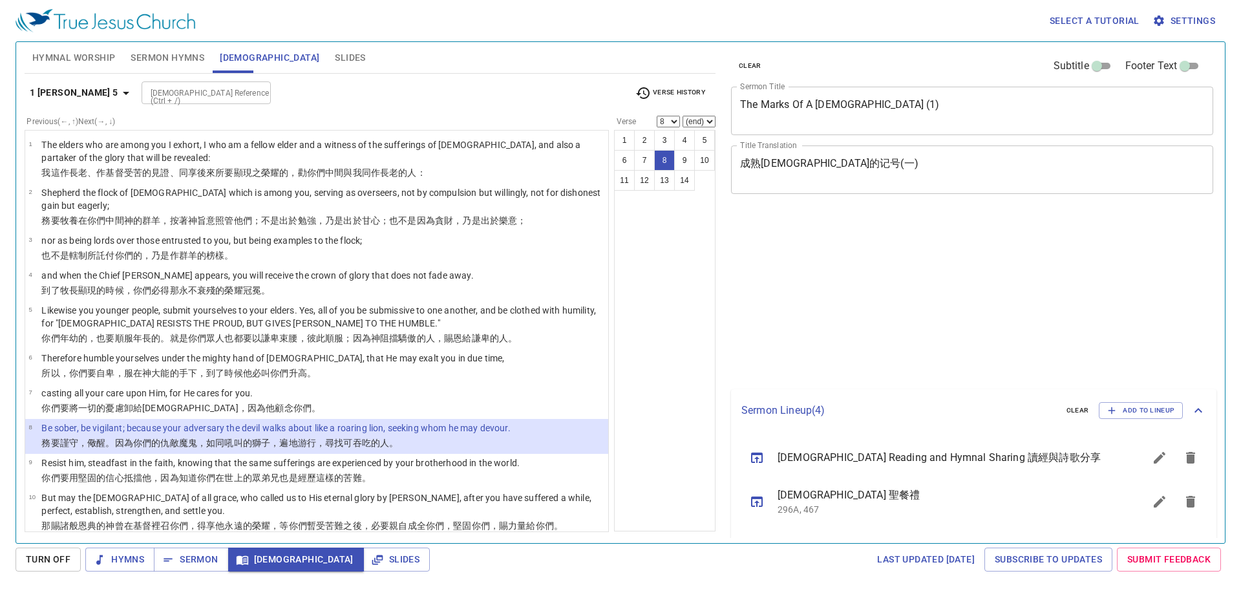
select select "8"
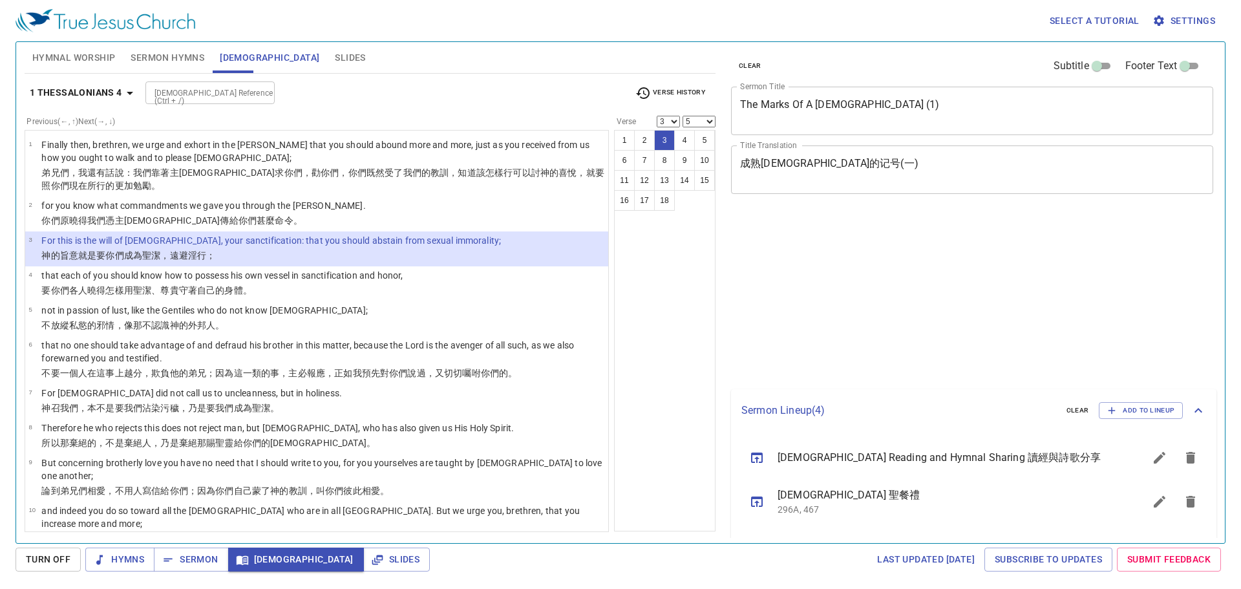
select select "3"
select select "5"
select select "3"
select select "5"
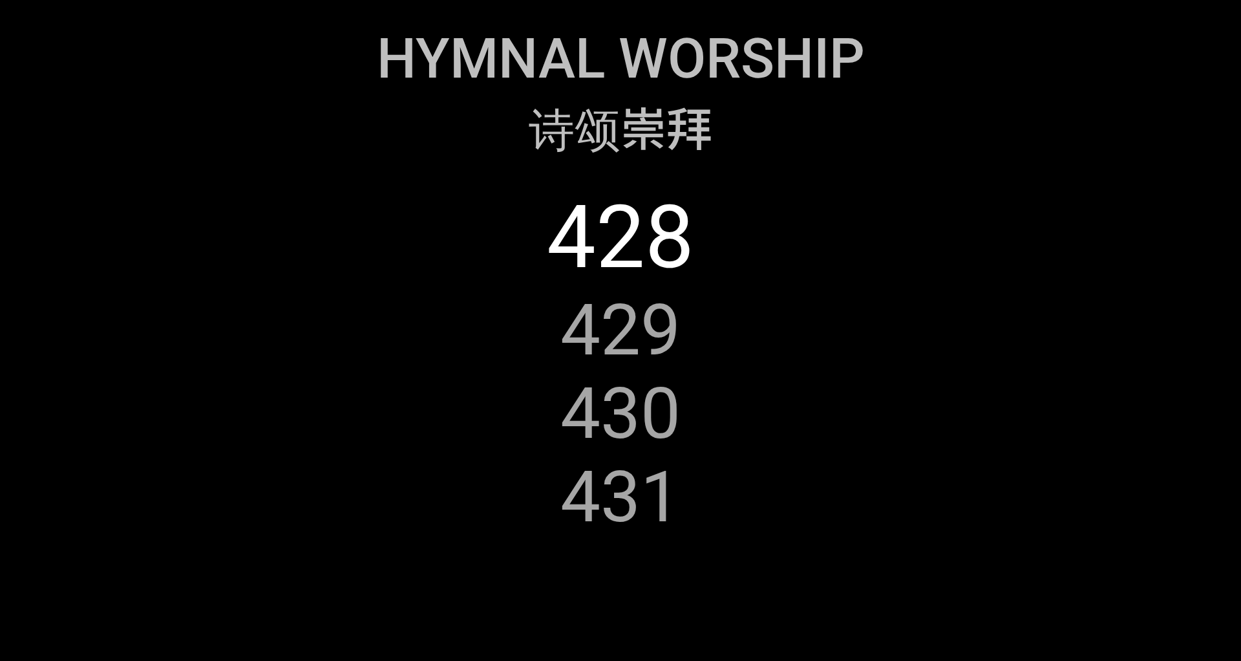
click at [827, 178] on div "428 429 430 431" at bounding box center [620, 397] width 1189 height 475
